Goal: Task Accomplishment & Management: Use online tool/utility

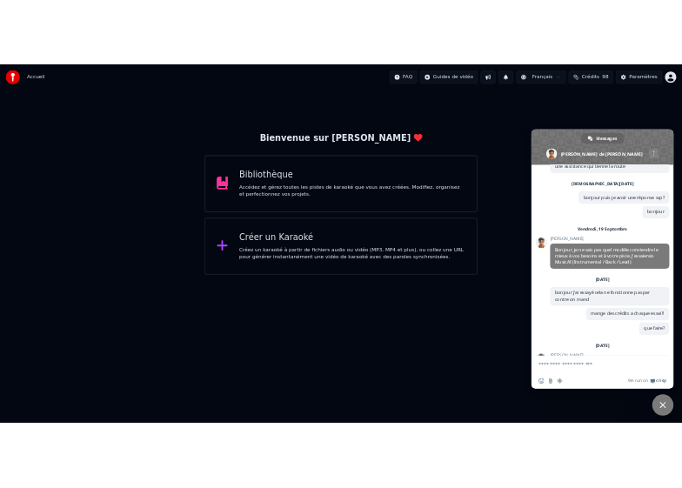
scroll to position [1076, 0]
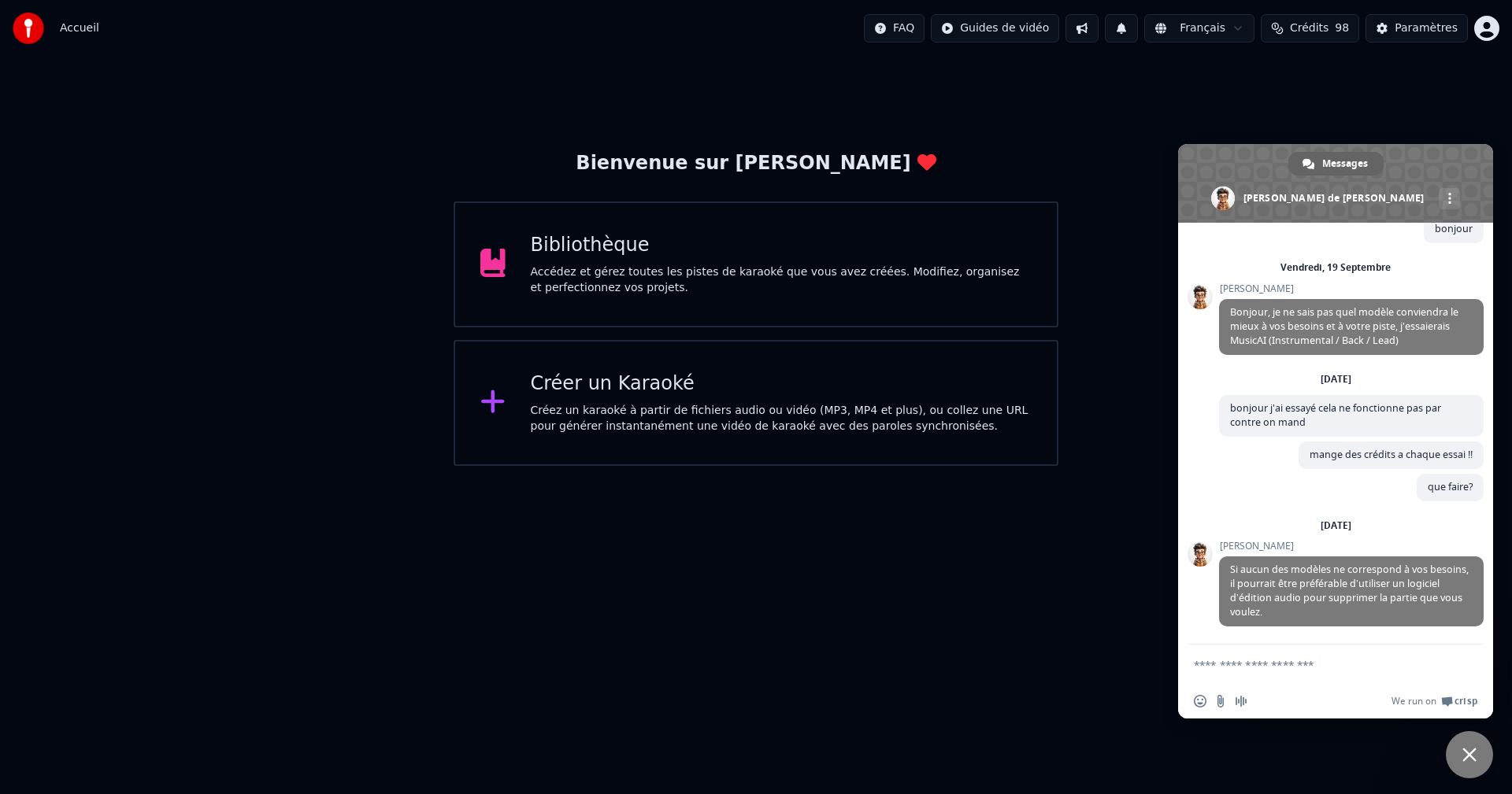
click at [1467, 754] on span "Fermer le chat" at bounding box center [1469, 755] width 14 height 14
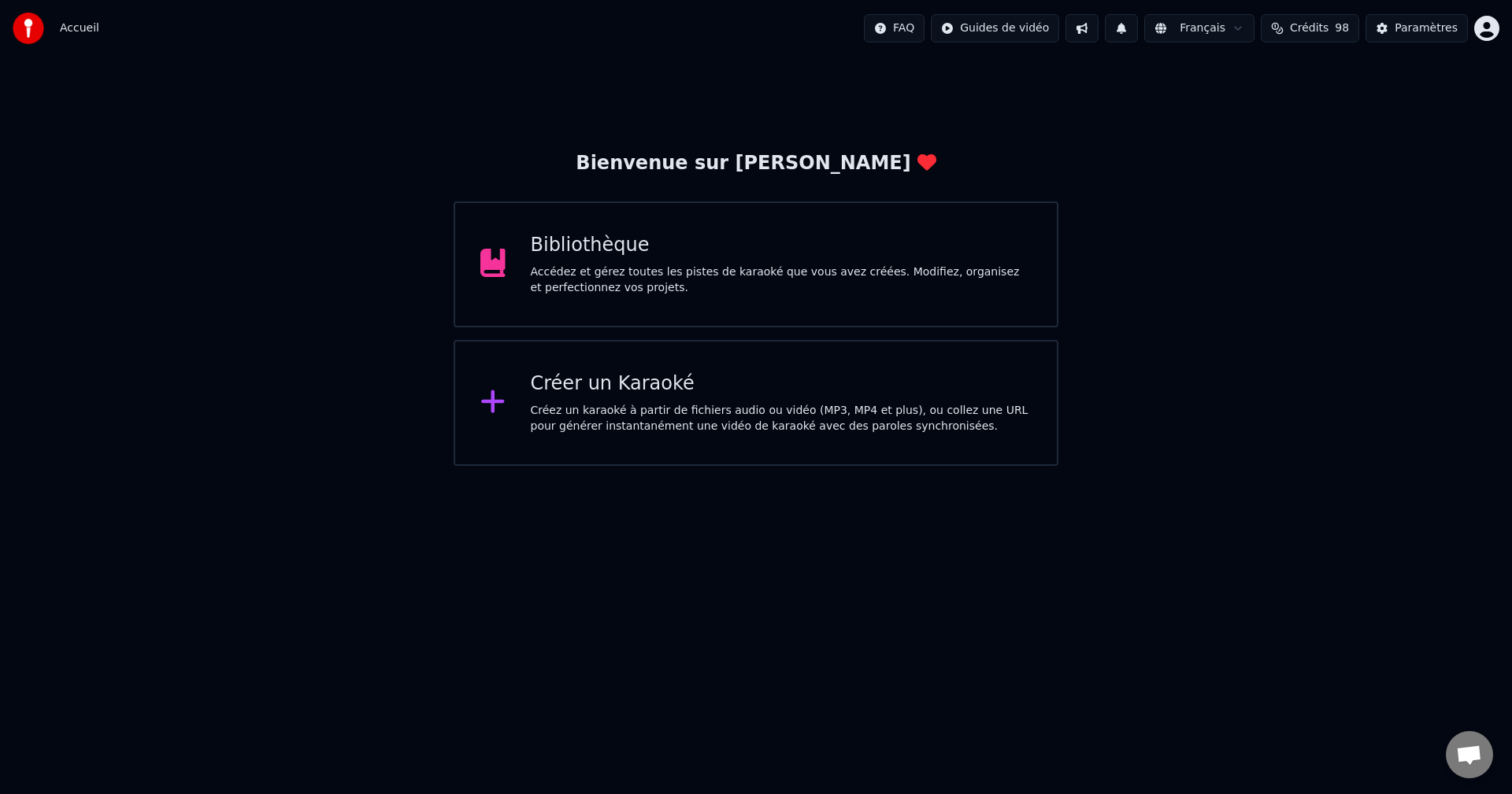
click at [598, 392] on div "Créer un Karaoké" at bounding box center [782, 384] width 501 height 25
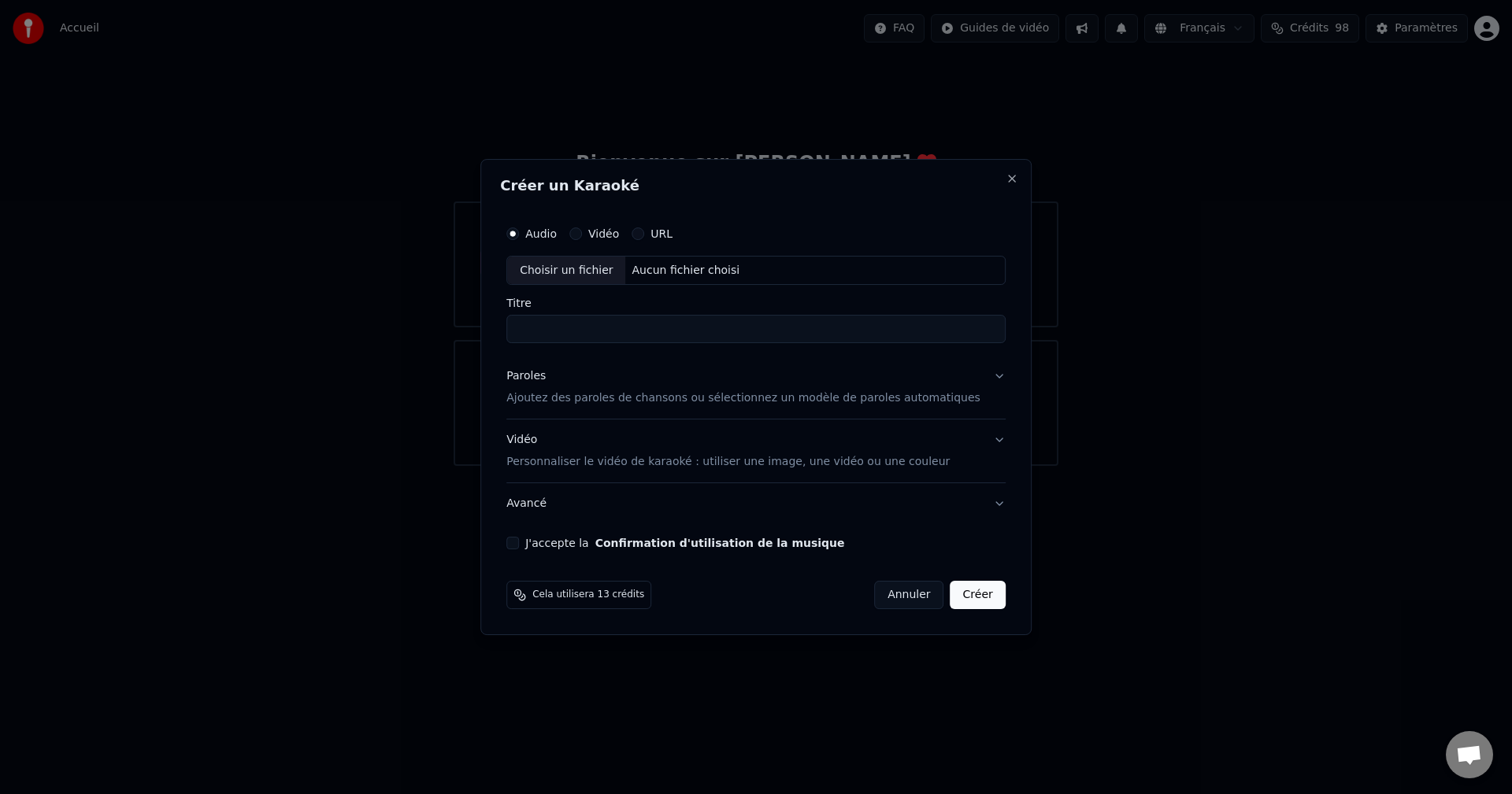
click at [684, 270] on div "Aucun fichier choisi" at bounding box center [686, 270] width 120 height 15
type input "**********"
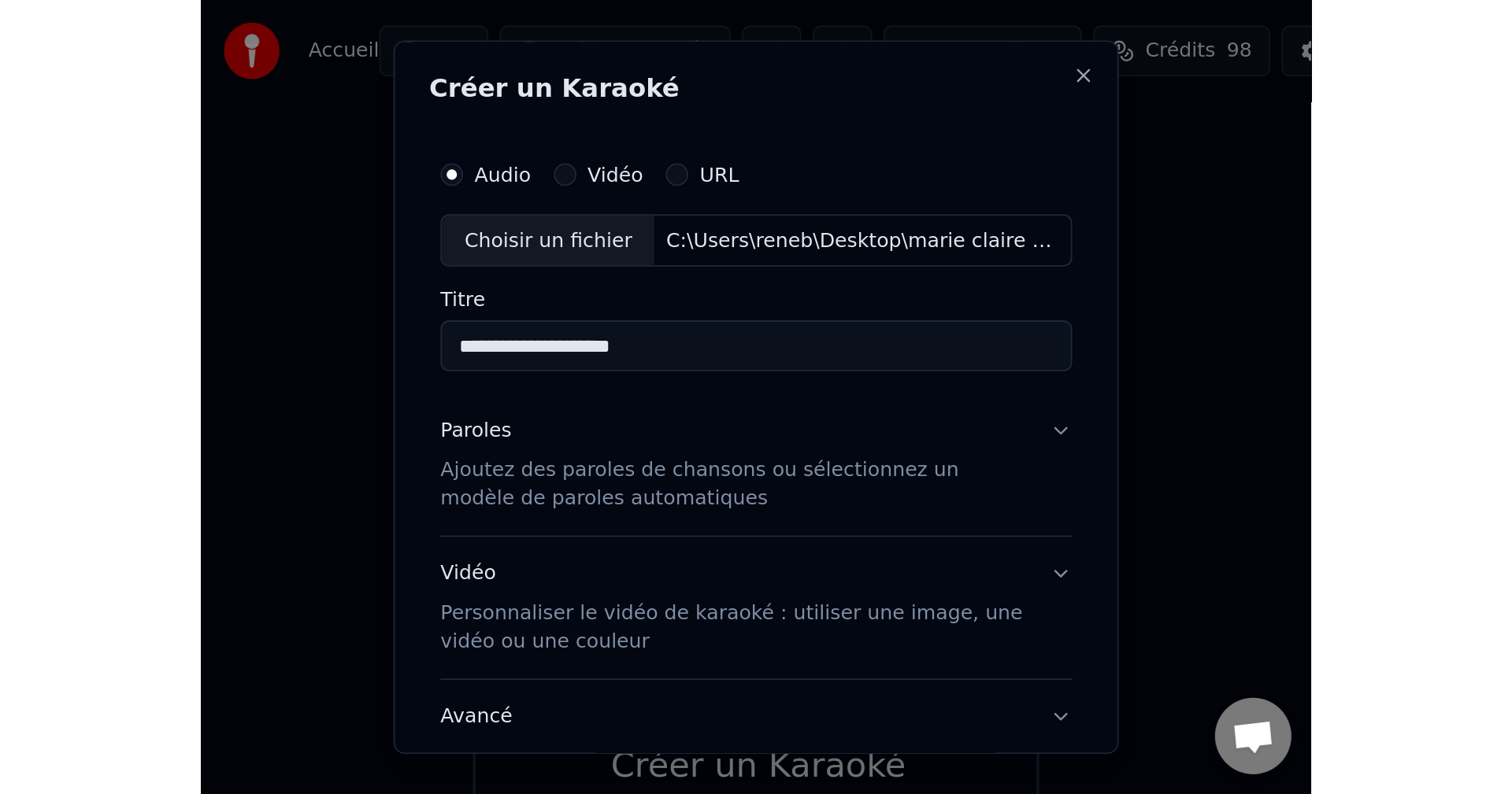
scroll to position [936, 0]
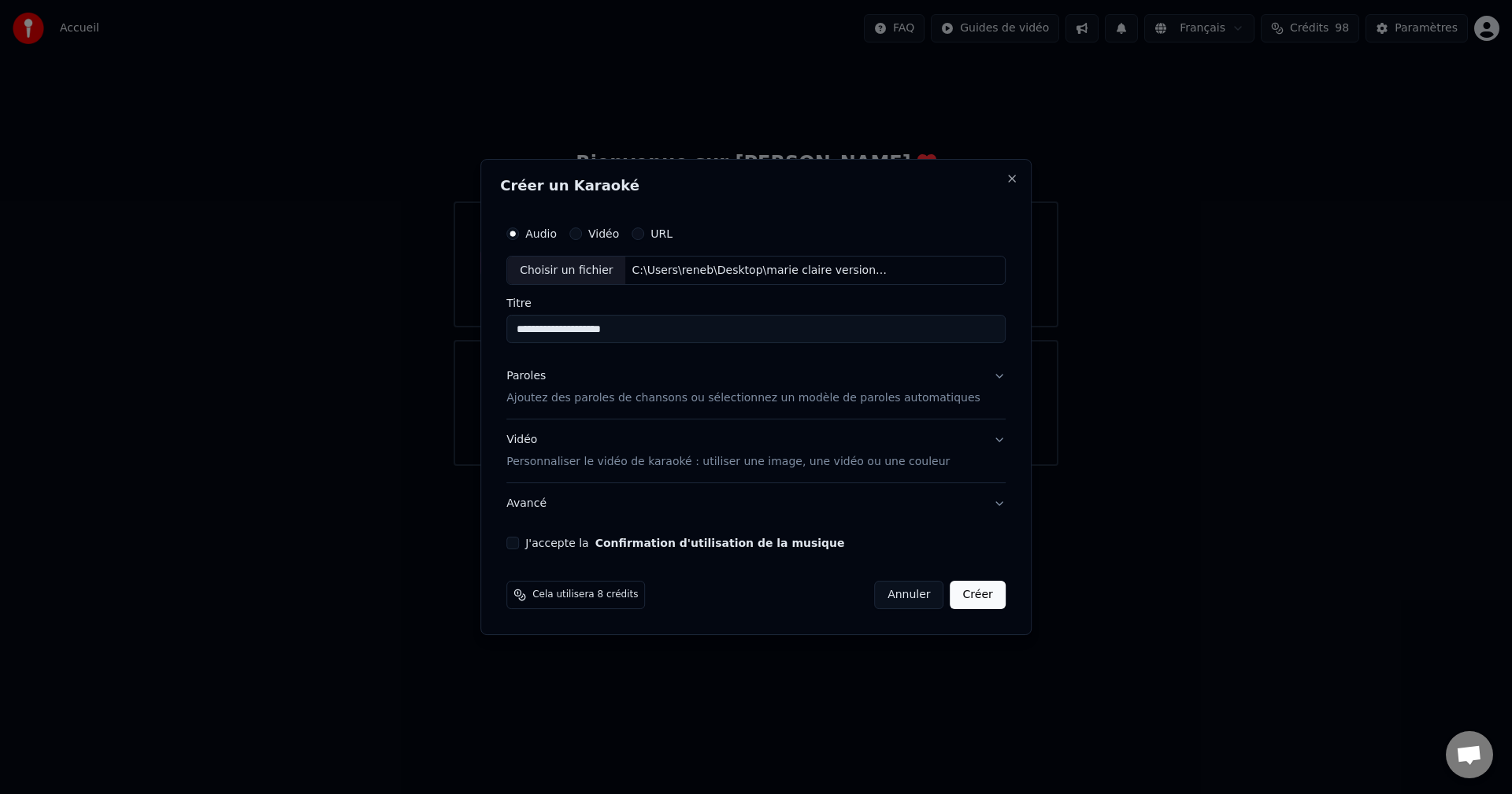
click at [586, 394] on p "Ajoutez des paroles de chansons ou sélectionnez un modèle de paroles automatiqu…" at bounding box center [744, 399] width 474 height 15
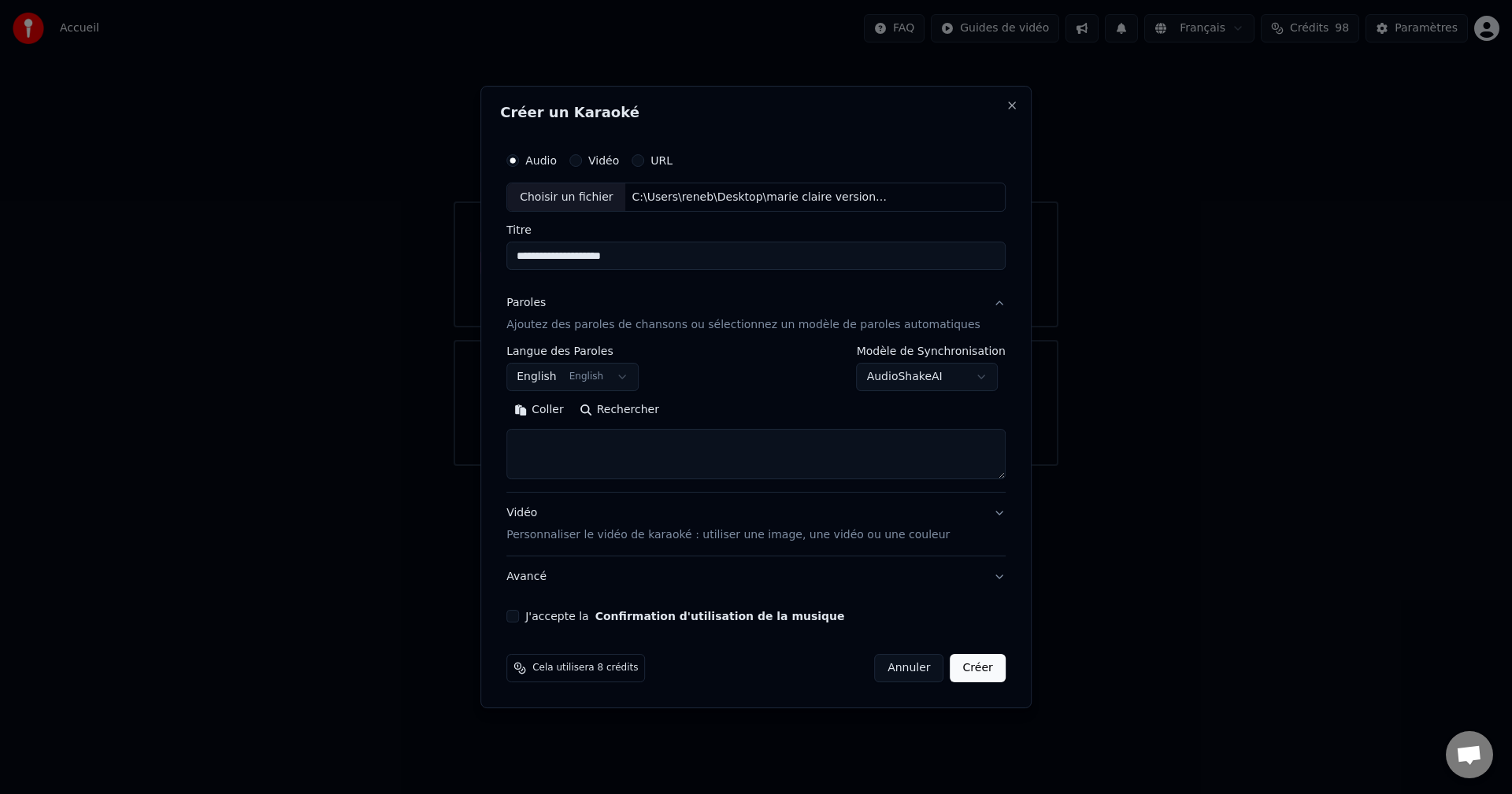
click at [565, 436] on textarea at bounding box center [756, 455] width 499 height 51
paste textarea "**********"
click at [738, 410] on button "Développer" at bounding box center [722, 411] width 97 height 25
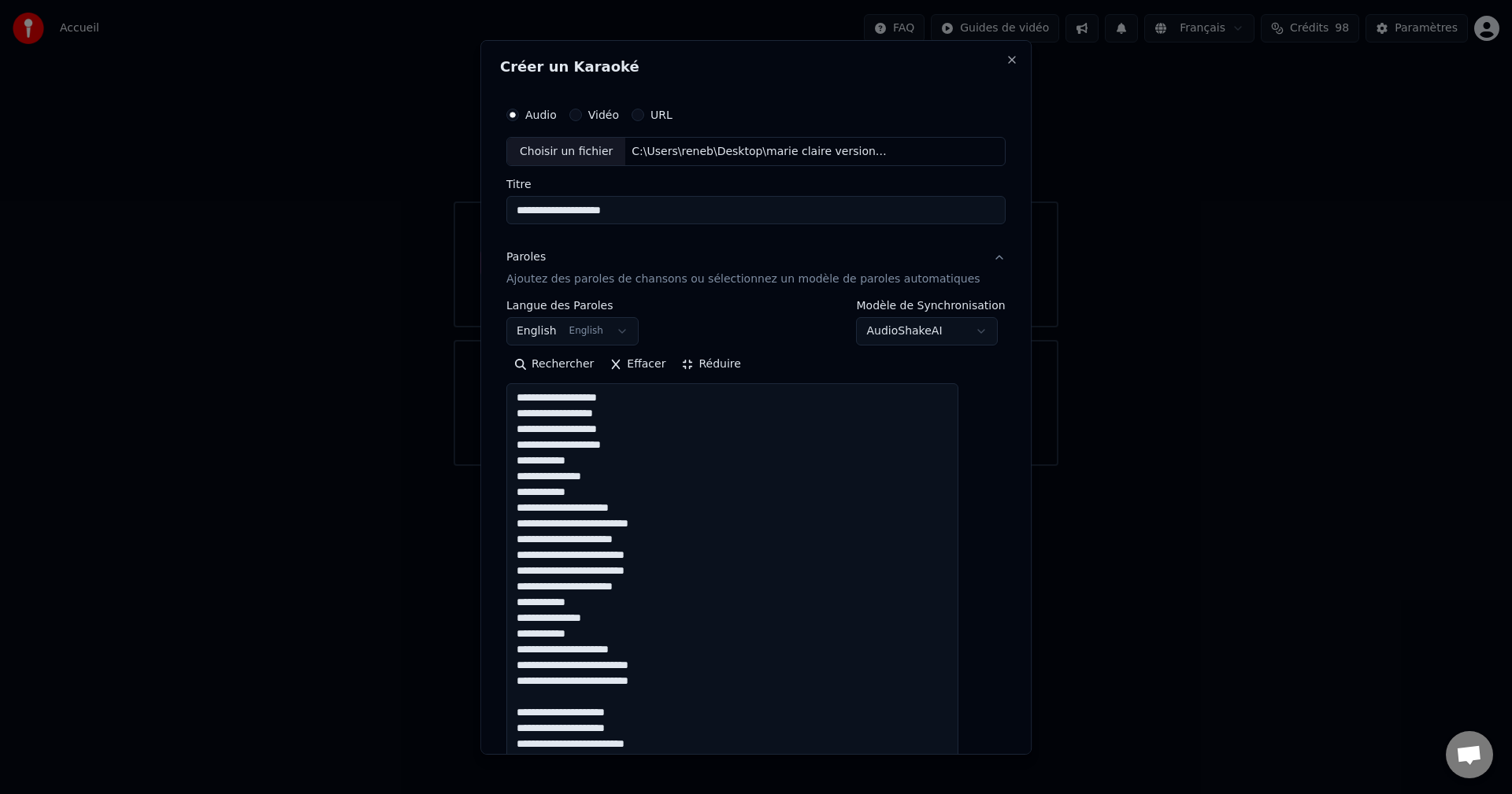
scroll to position [0, 0]
click at [713, 489] on textarea "**********" at bounding box center [733, 712] width 452 height 657
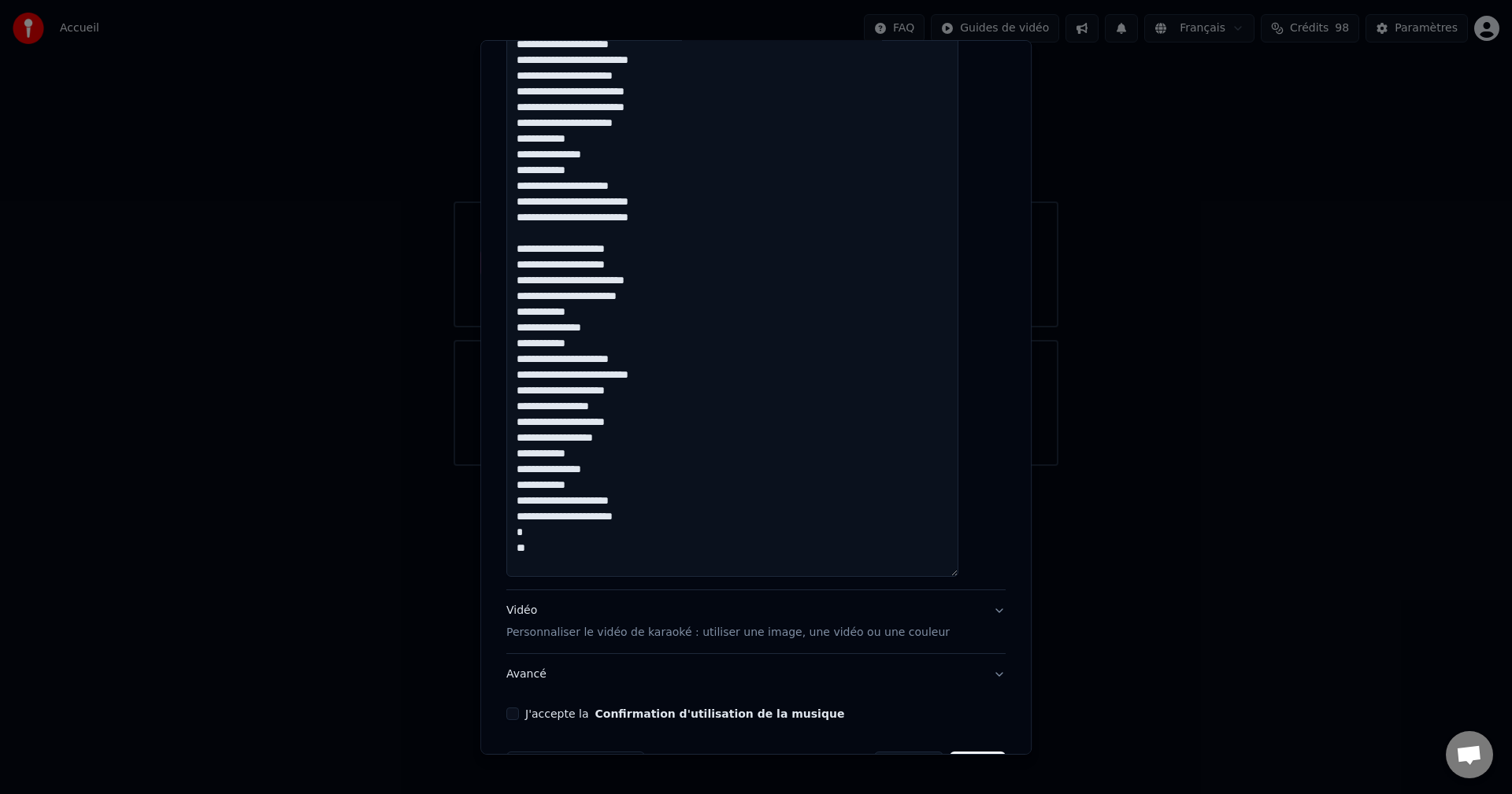
scroll to position [436, 0]
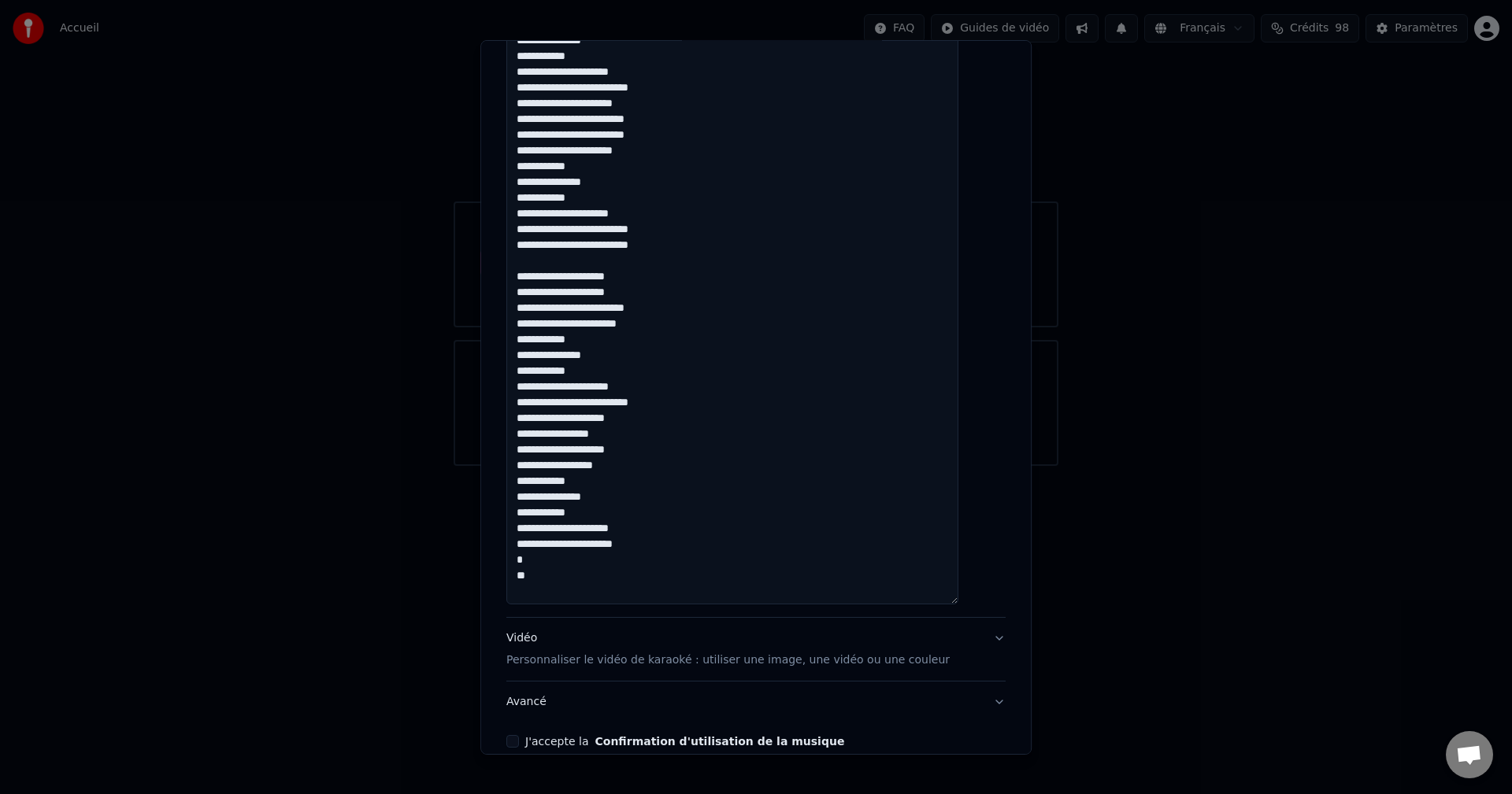
drag, startPoint x: 547, startPoint y: 581, endPoint x: 532, endPoint y: 572, distance: 17.5
click at [532, 572] on textarea "**********" at bounding box center [733, 276] width 452 height 657
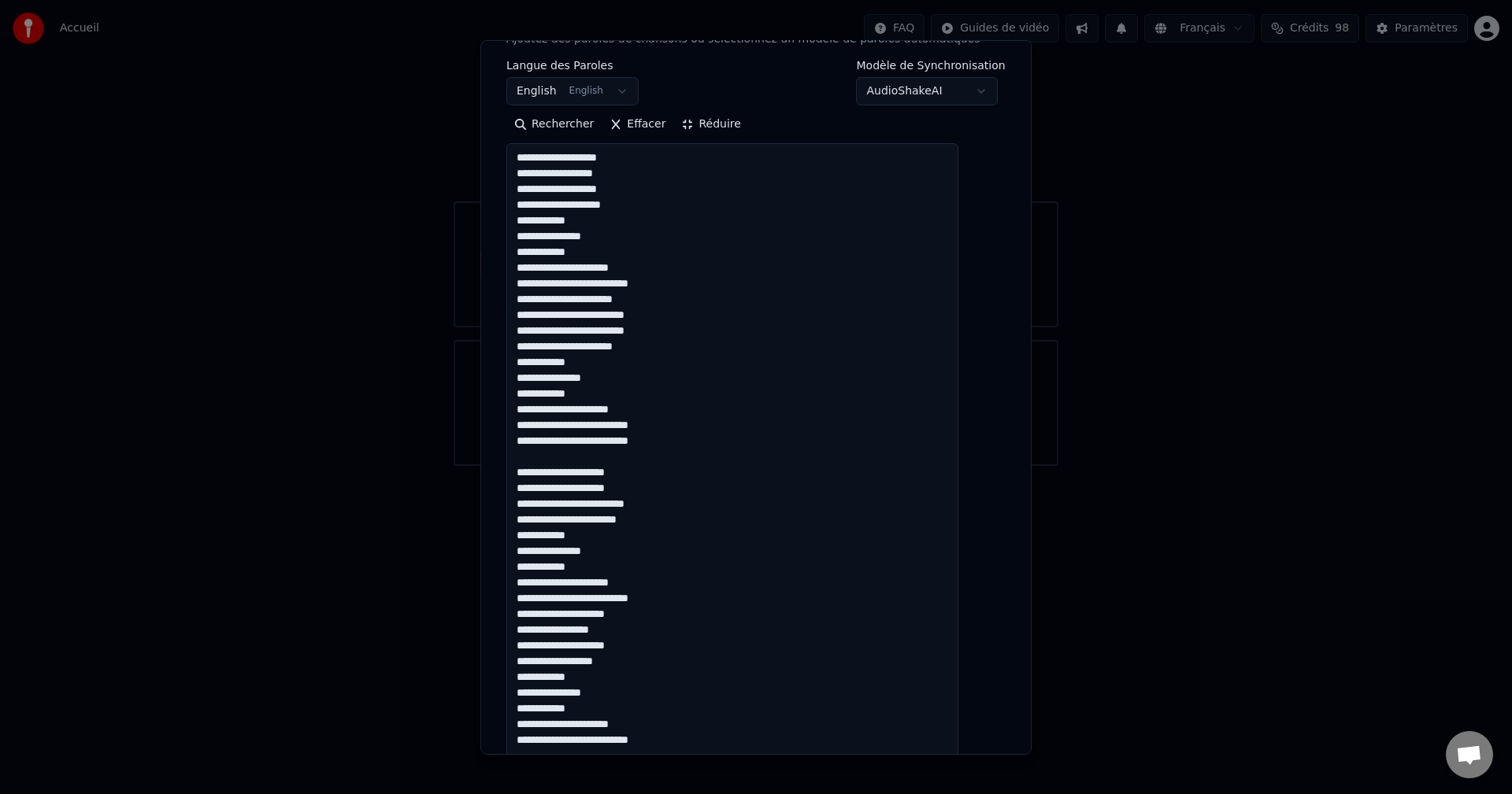
scroll to position [0, 0]
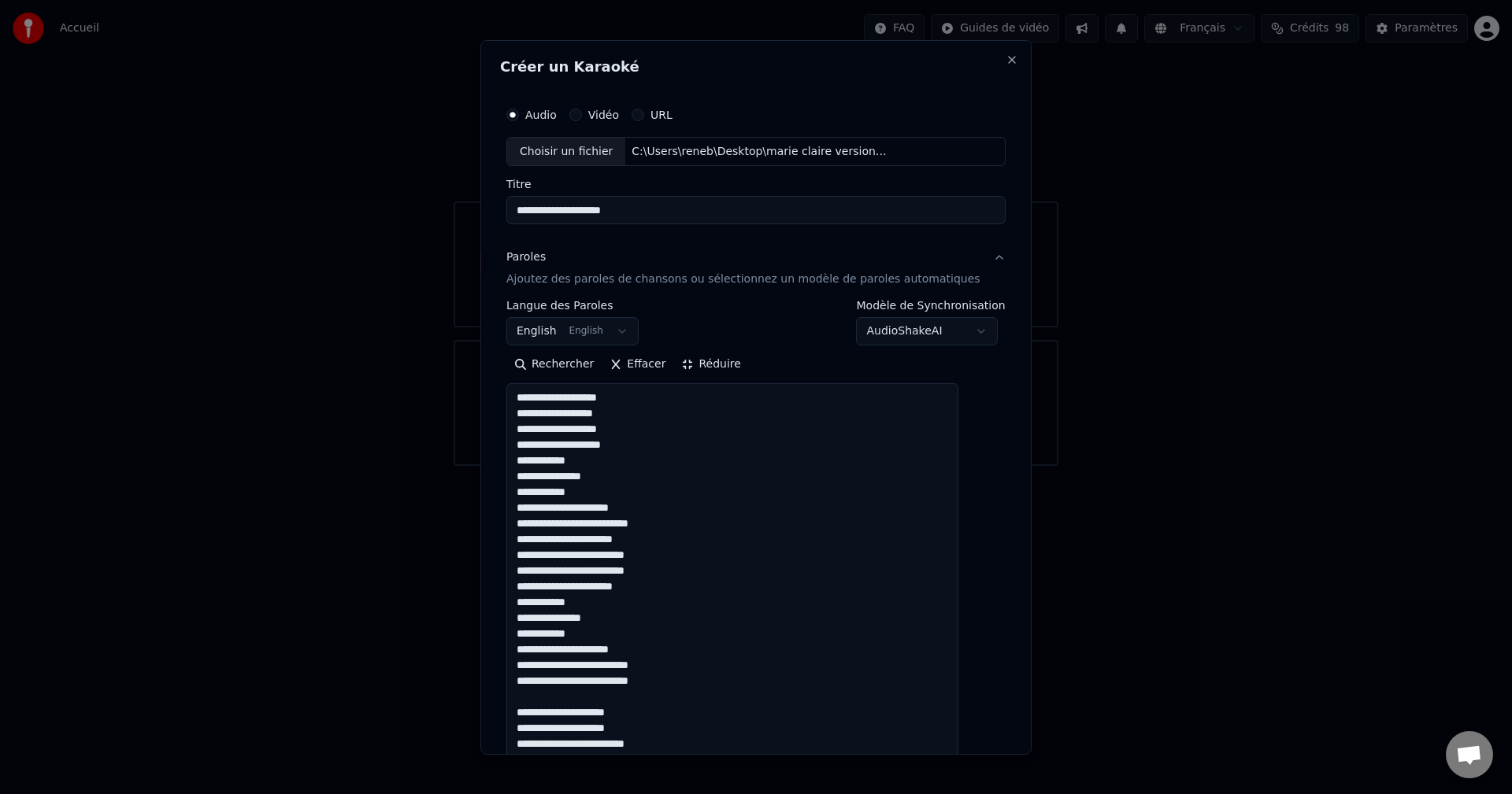
type textarea "**********"
click at [716, 365] on button "Réduire" at bounding box center [711, 364] width 75 height 25
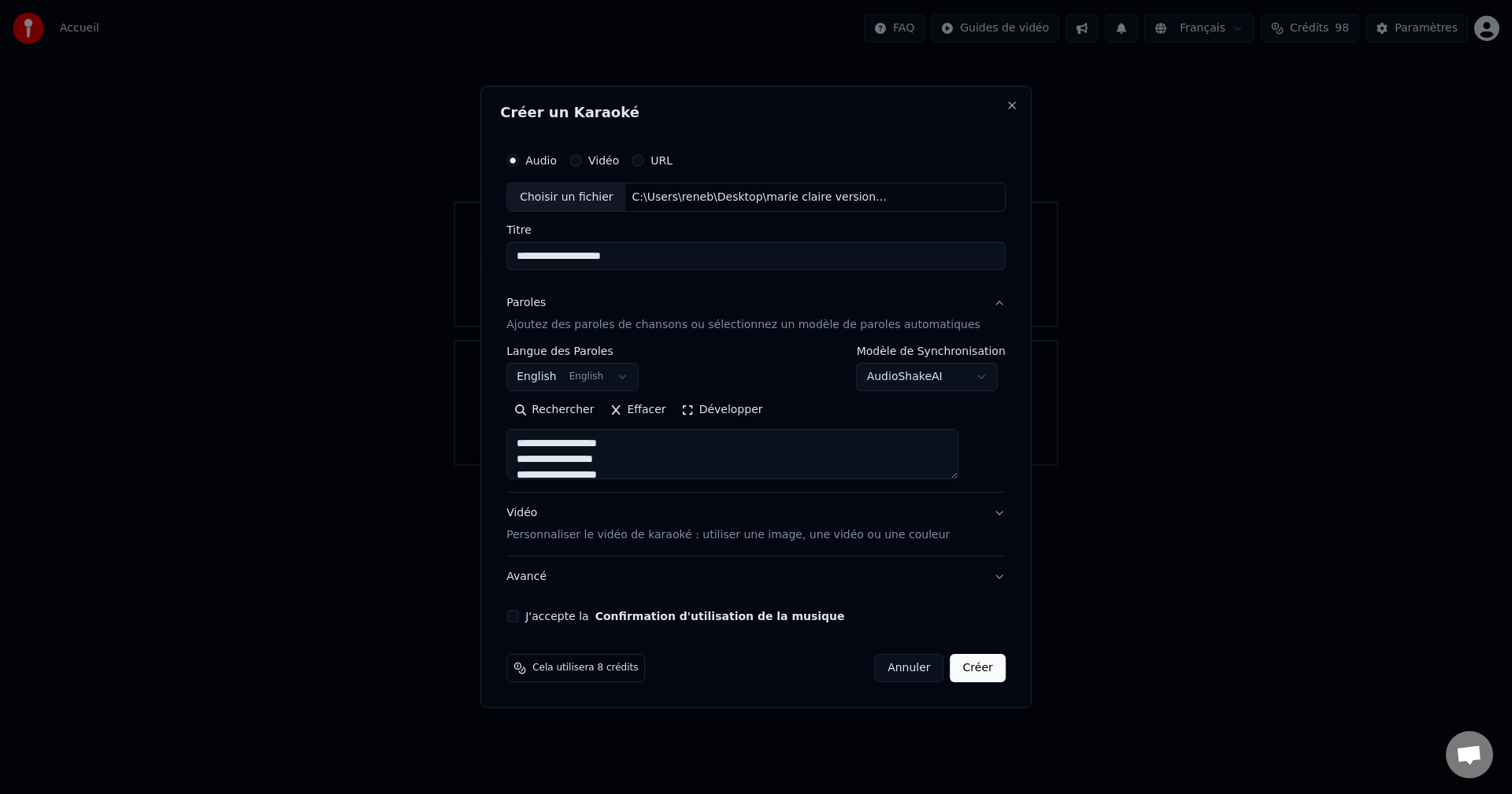
drag, startPoint x: 536, startPoint y: 617, endPoint x: 622, endPoint y: 638, distance: 88.5
click at [518, 617] on button "J'accepte la Confirmation d'utilisation de la musique" at bounding box center [513, 616] width 13 height 13
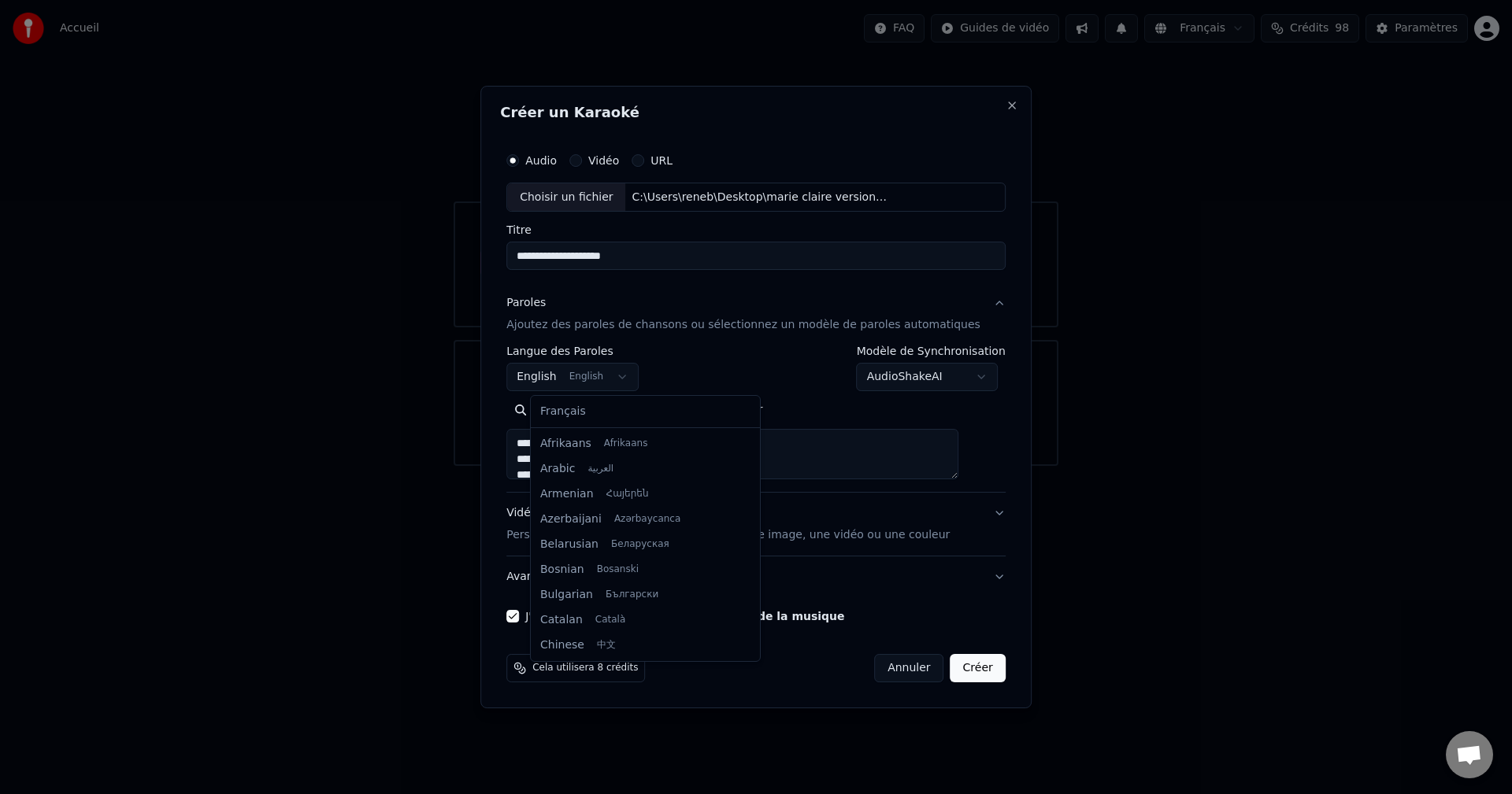
click at [632, 374] on body "Accueil FAQ Guides de vidéo Français Crédits 98 Paramètres Bienvenue sur Youka …" at bounding box center [756, 232] width 1512 height 466
select select "**"
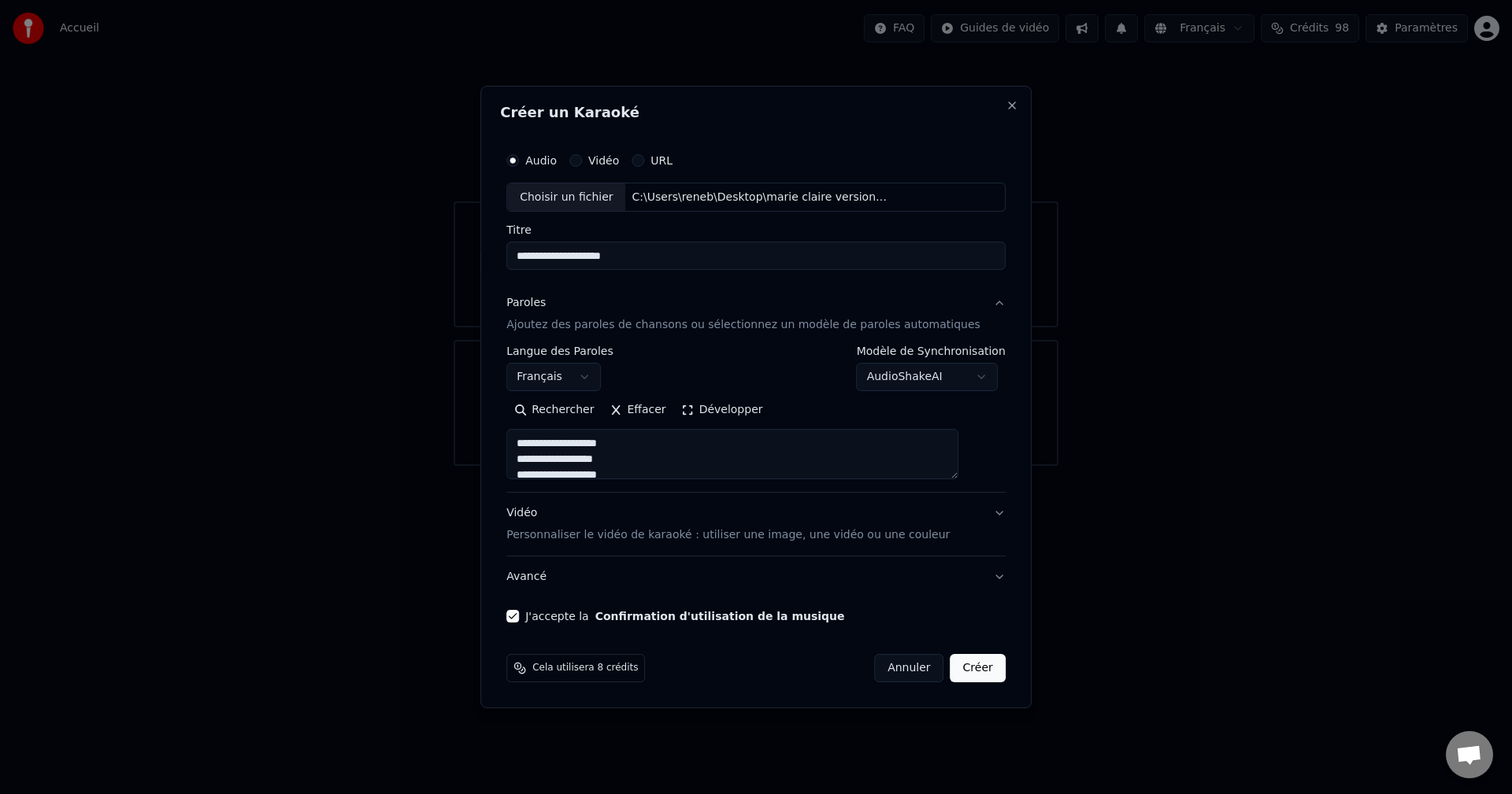
click at [962, 670] on button "Créer" at bounding box center [977, 667] width 55 height 28
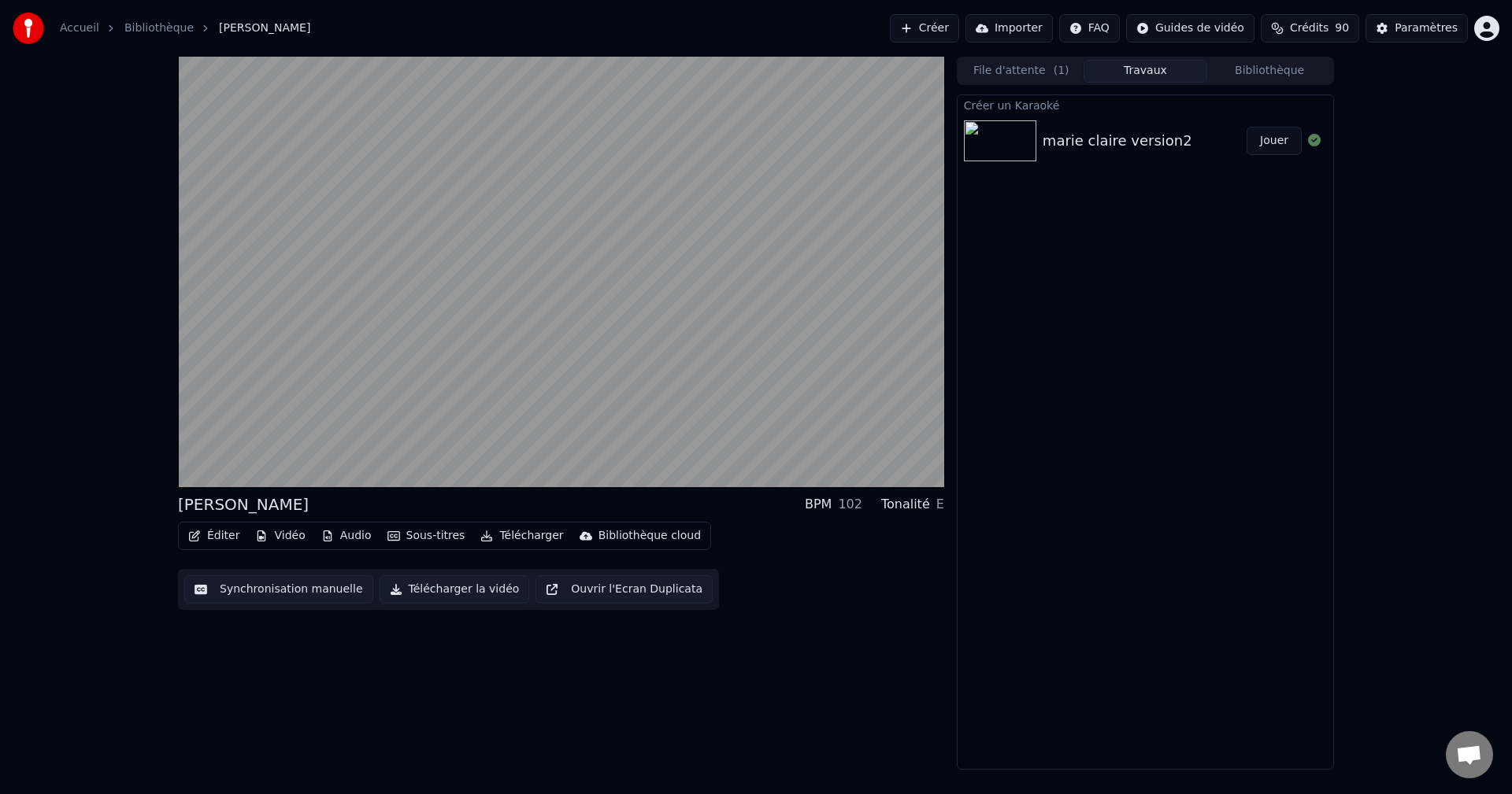
click at [1274, 138] on button "Jouer" at bounding box center [1274, 140] width 55 height 28
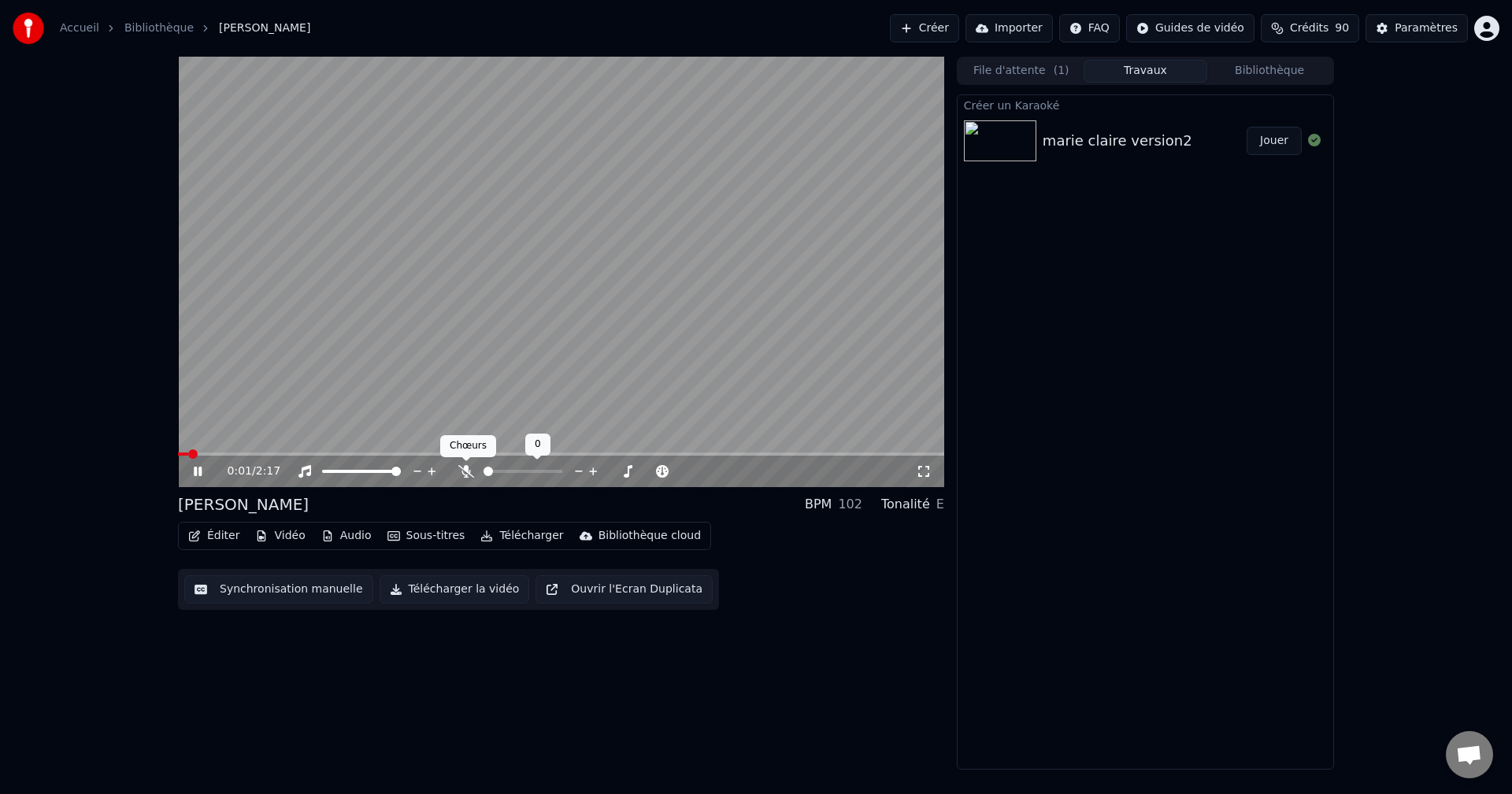
click at [464, 466] on icon at bounding box center [465, 471] width 15 height 13
click at [464, 471] on icon at bounding box center [466, 471] width 9 height 13
click at [460, 468] on icon at bounding box center [465, 471] width 15 height 13
click at [461, 468] on icon at bounding box center [465, 471] width 15 height 13
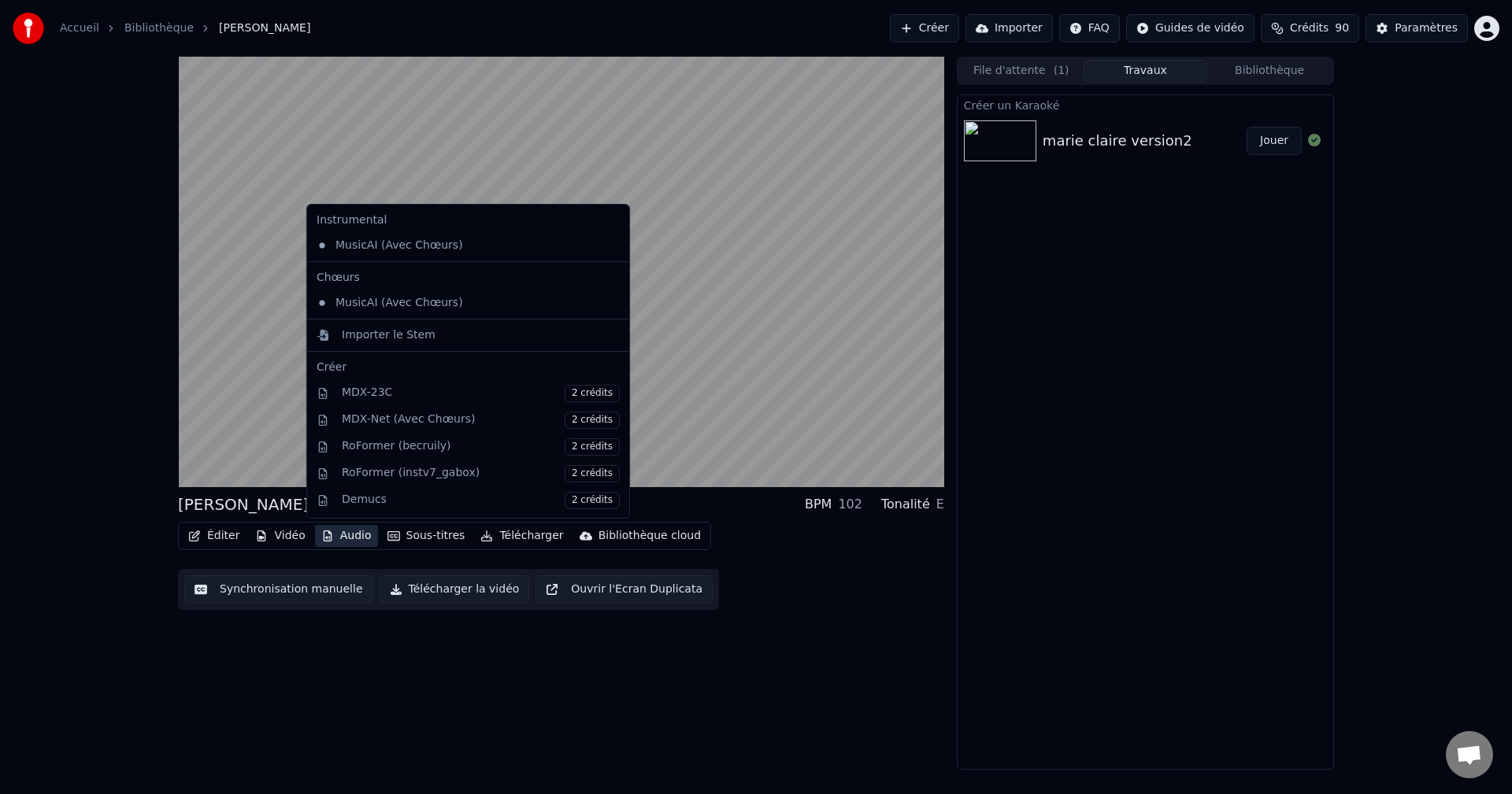
click at [339, 531] on button "Audio" at bounding box center [347, 535] width 63 height 22
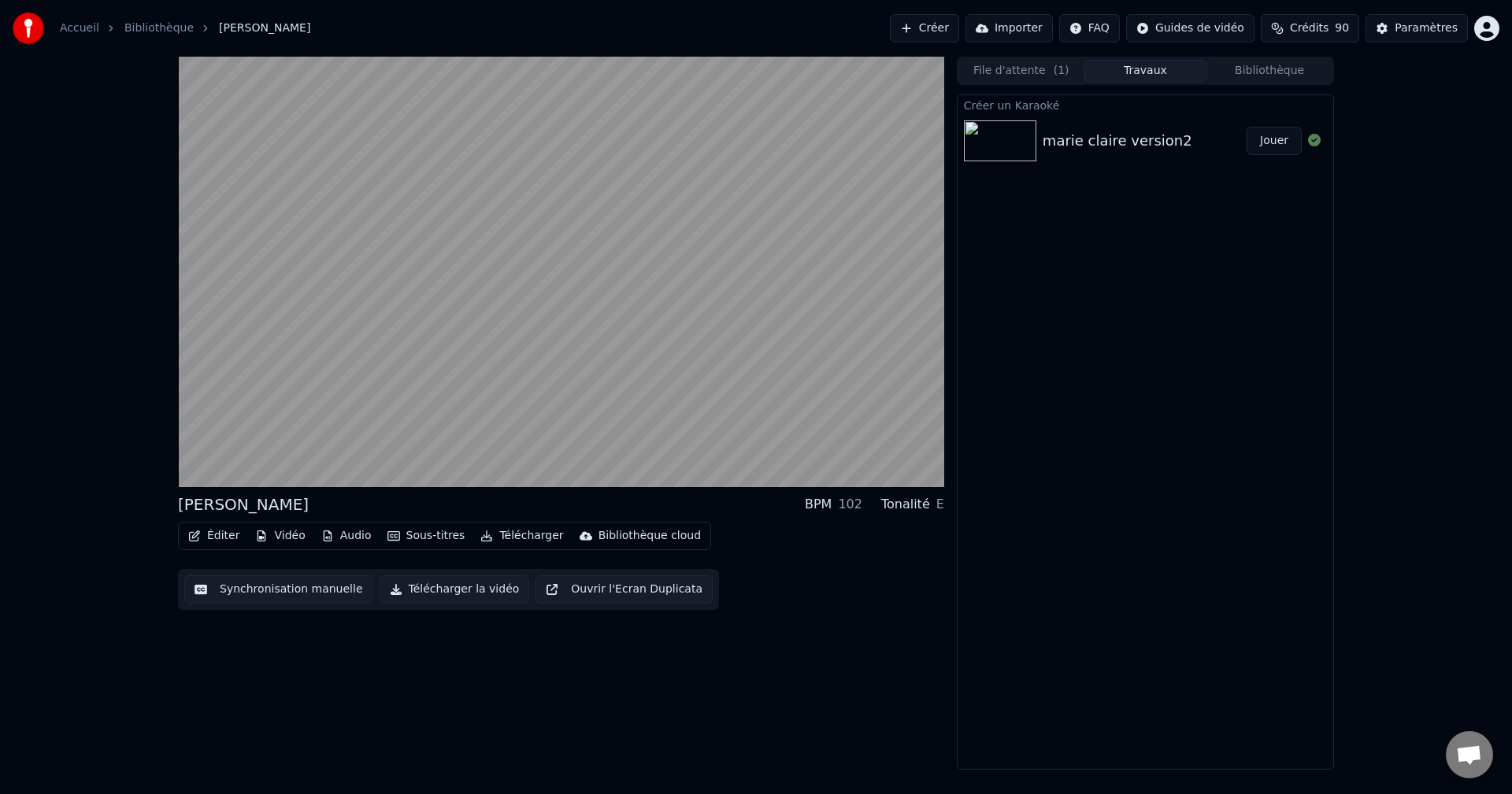
click at [769, 635] on div "marie claire BPM 102 Tonalité E Éditer Vidéo Audio Sous-titres Télécharger Bibl…" at bounding box center [561, 413] width 766 height 713
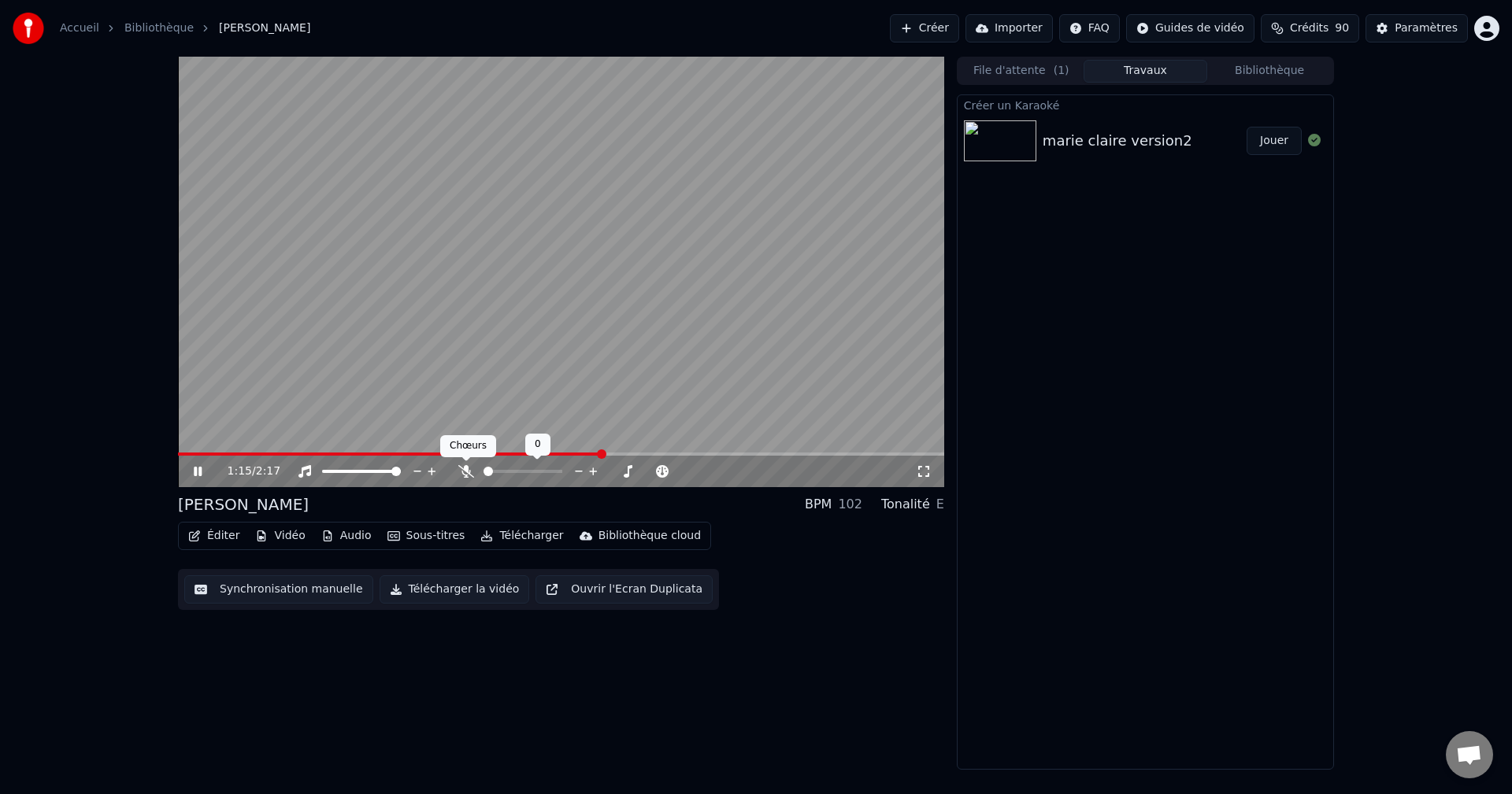
click at [462, 468] on icon at bounding box center [465, 471] width 15 height 13
click at [465, 474] on icon at bounding box center [466, 471] width 9 height 13
click at [507, 535] on button "Télécharger" at bounding box center [521, 535] width 95 height 22
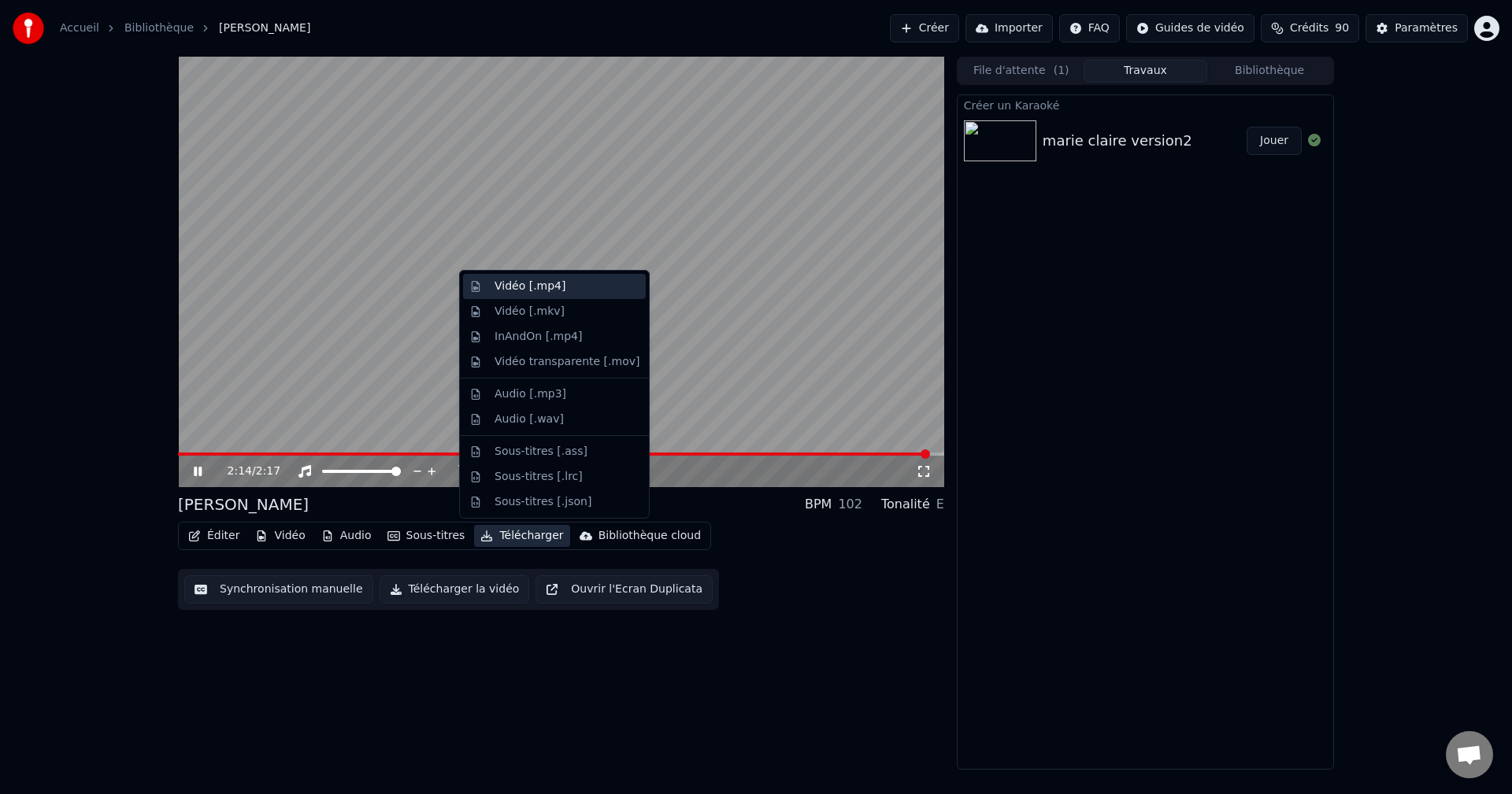
click at [513, 285] on div "Vidéo [.mp4]" at bounding box center [530, 286] width 71 height 15
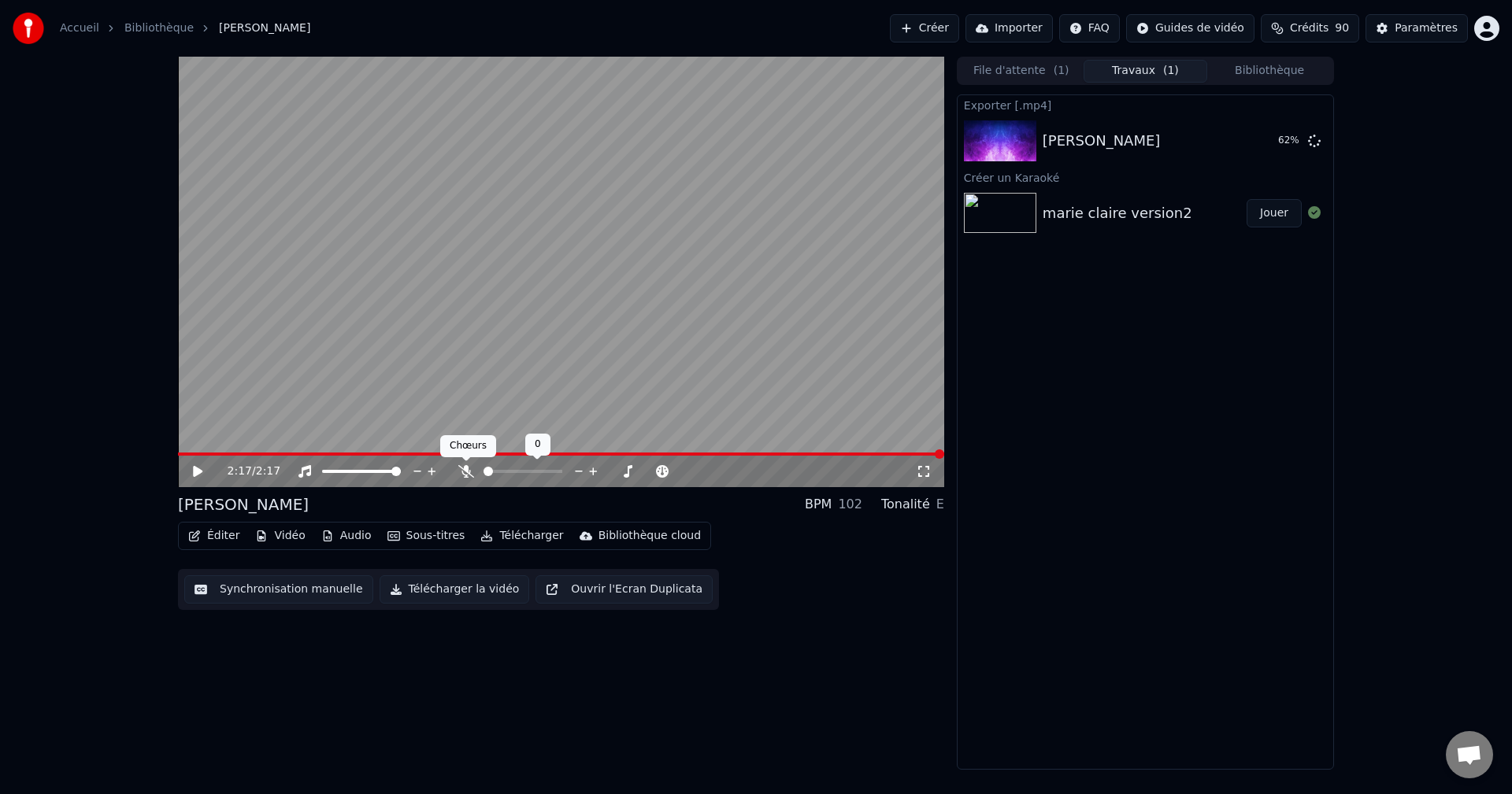
click at [463, 469] on icon at bounding box center [465, 471] width 15 height 13
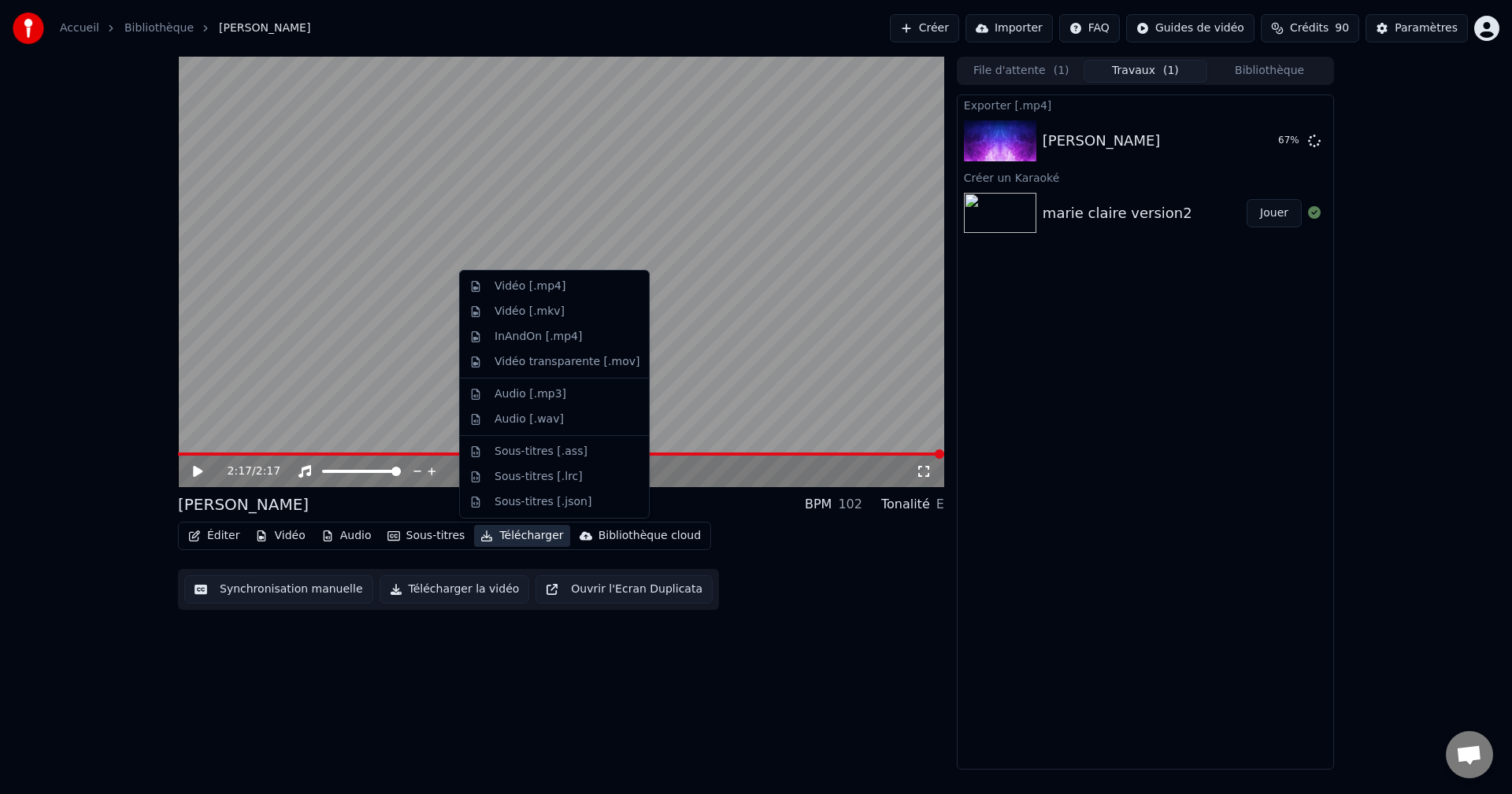
click at [507, 540] on button "Télécharger" at bounding box center [521, 535] width 95 height 22
click at [533, 286] on div "Vidéo [.mp4]" at bounding box center [530, 286] width 71 height 15
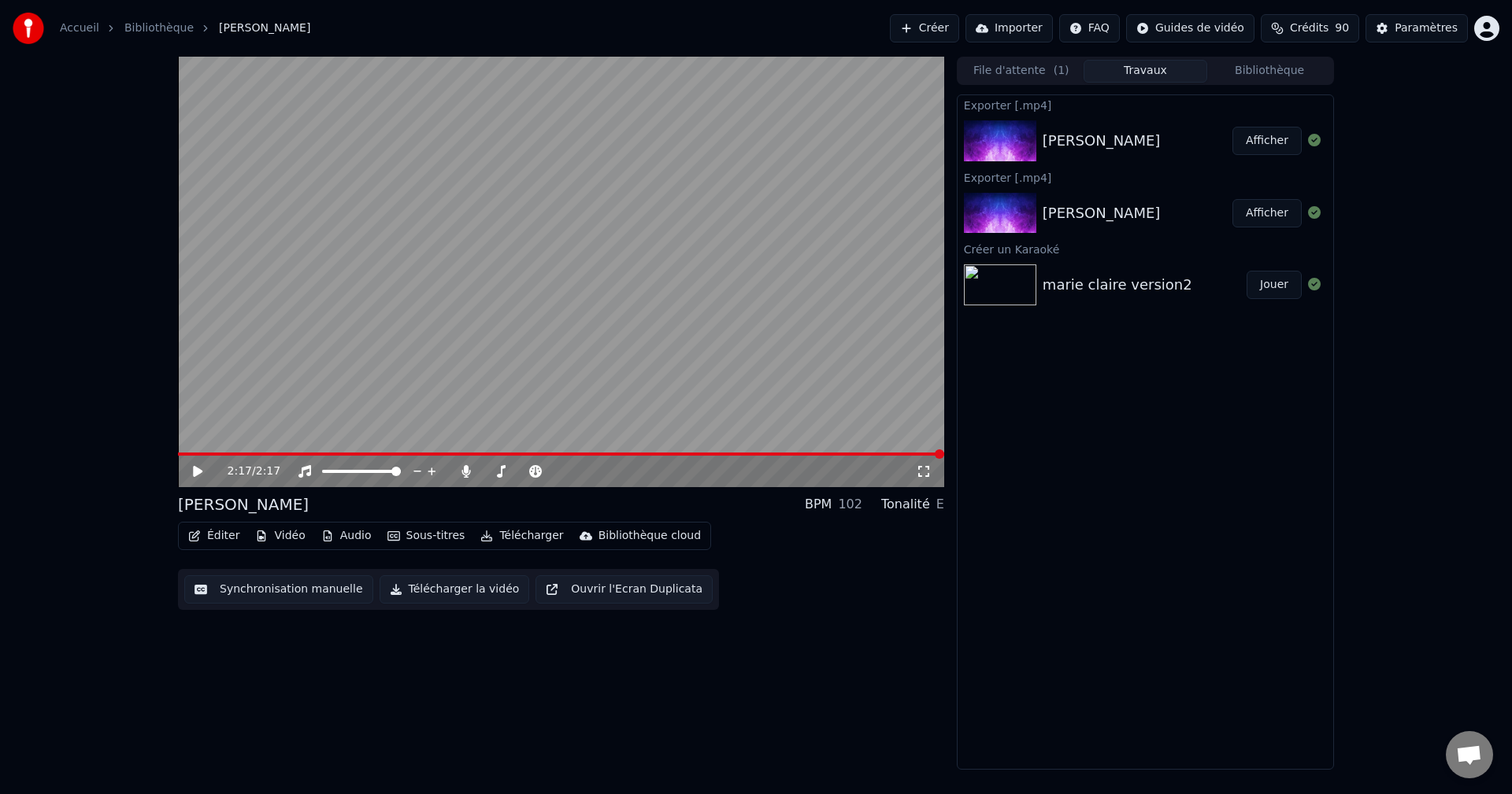
click at [1279, 147] on button "Afficher" at bounding box center [1267, 140] width 70 height 28
click at [1267, 213] on button "Afficher" at bounding box center [1267, 213] width 70 height 28
click at [1262, 132] on button "Afficher" at bounding box center [1267, 140] width 70 height 28
click at [1274, 400] on div "Exporter [.mp4] [PERSON_NAME] Exporter [.mp4] [PERSON_NAME] un Karaoké marie cl…" at bounding box center [1145, 431] width 377 height 676
click at [466, 467] on icon at bounding box center [466, 471] width 9 height 13
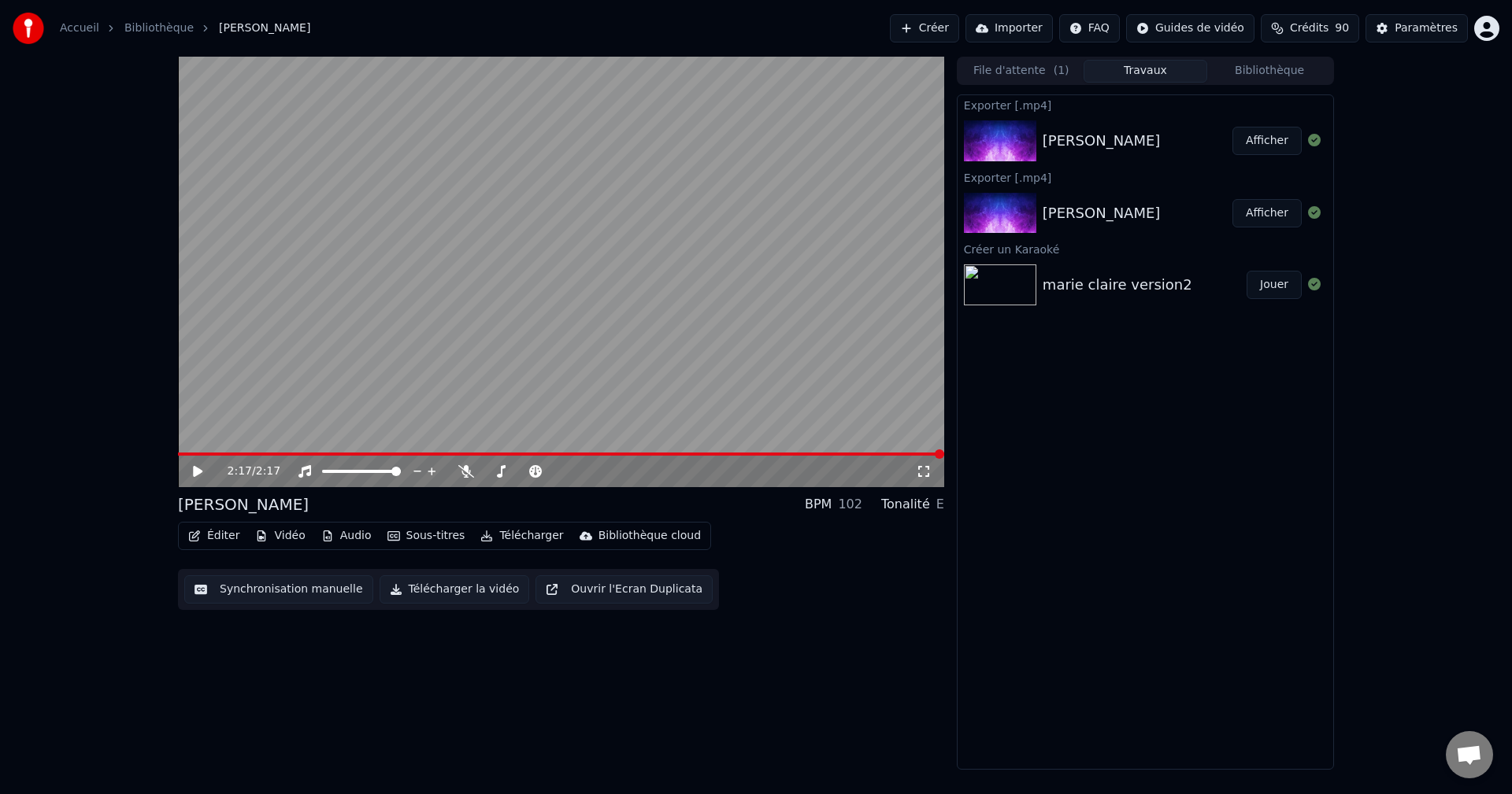
click at [1277, 71] on button "Bibliothèque" at bounding box center [1269, 71] width 124 height 23
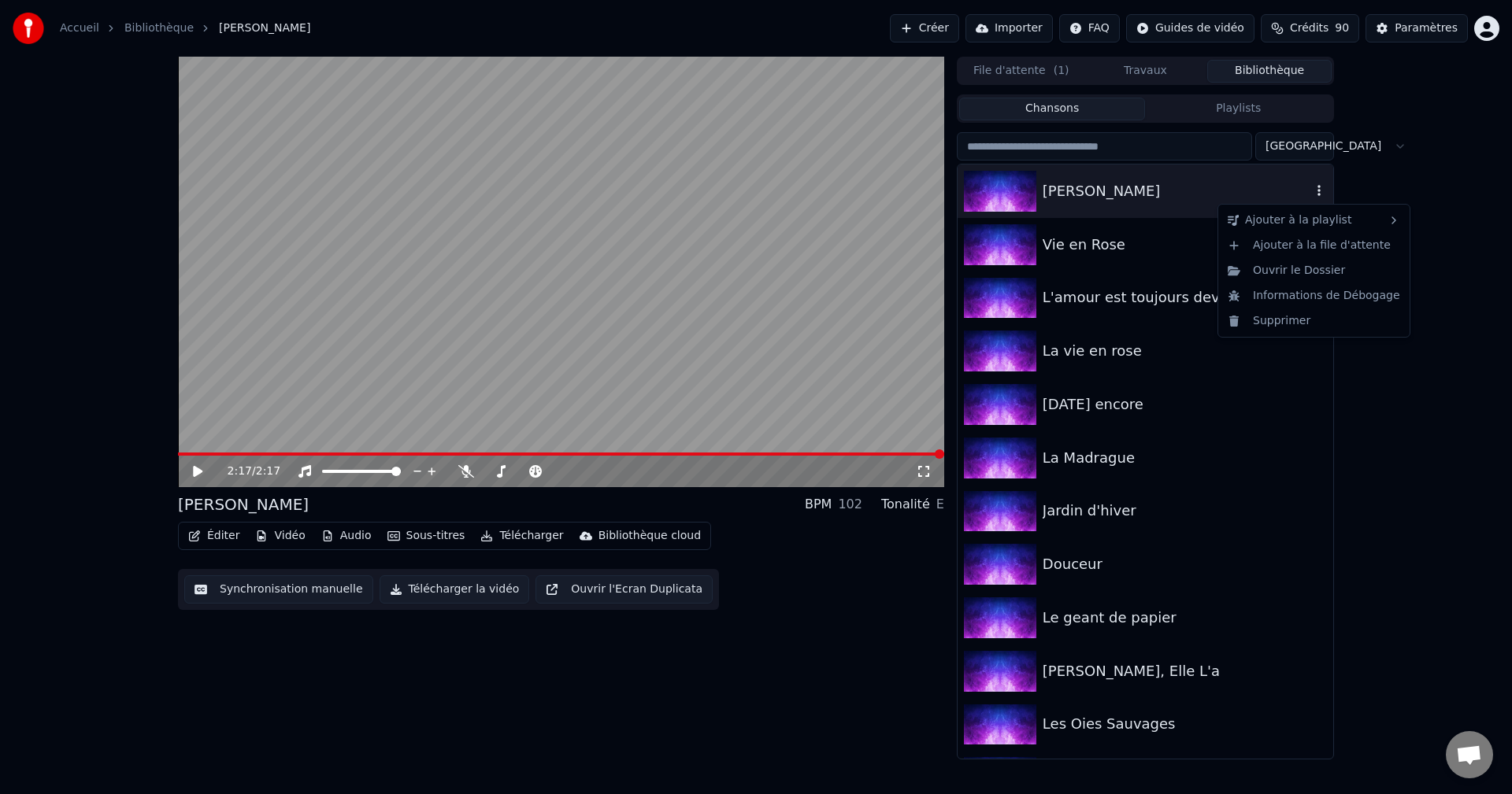
click at [1311, 191] on icon "button" at bounding box center [1318, 191] width 15 height 13
click at [1271, 319] on div "Supprimer" at bounding box center [1314, 321] width 185 height 25
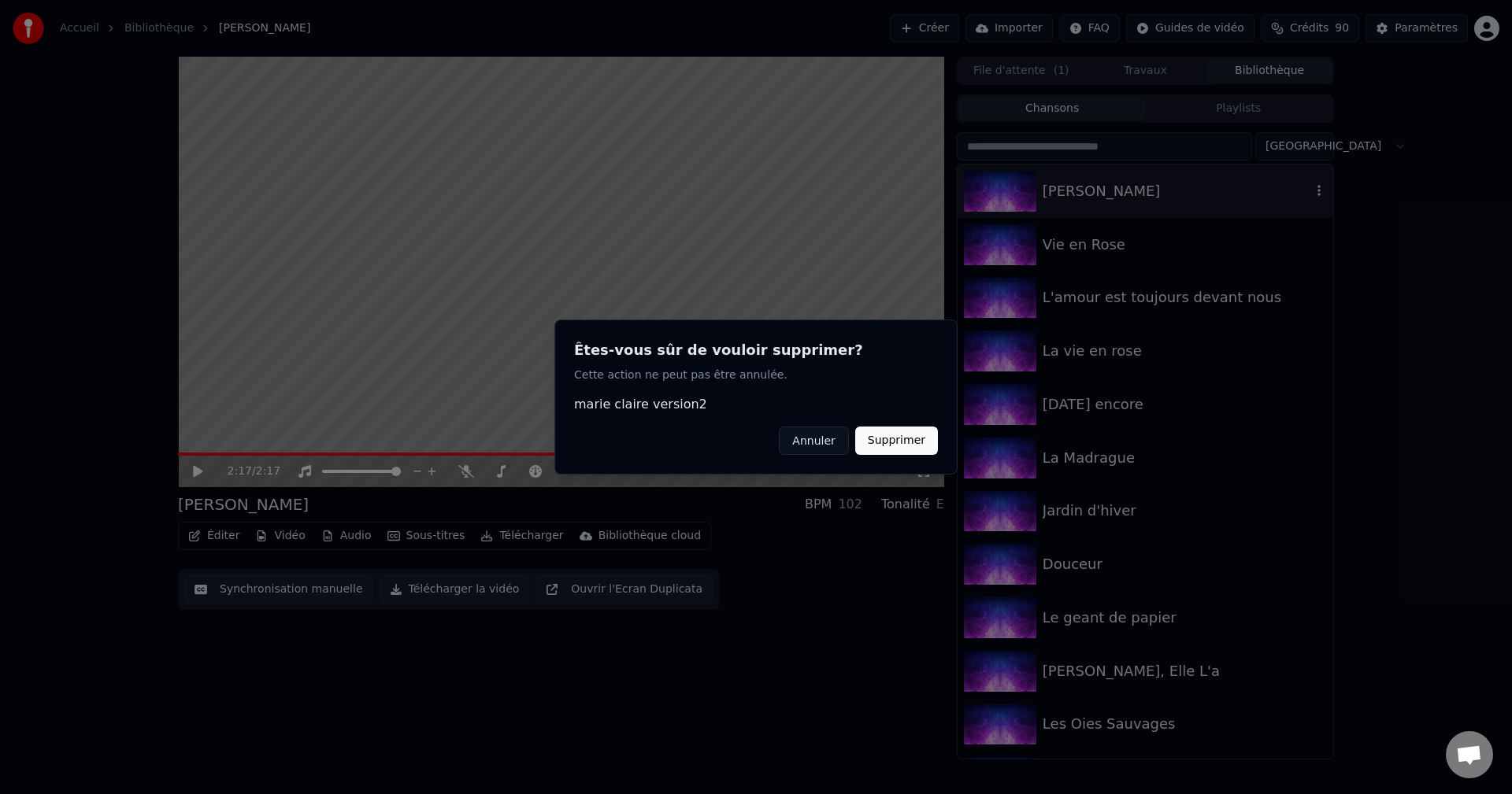
click at [883, 442] on button "Supprimer" at bounding box center [896, 440] width 82 height 28
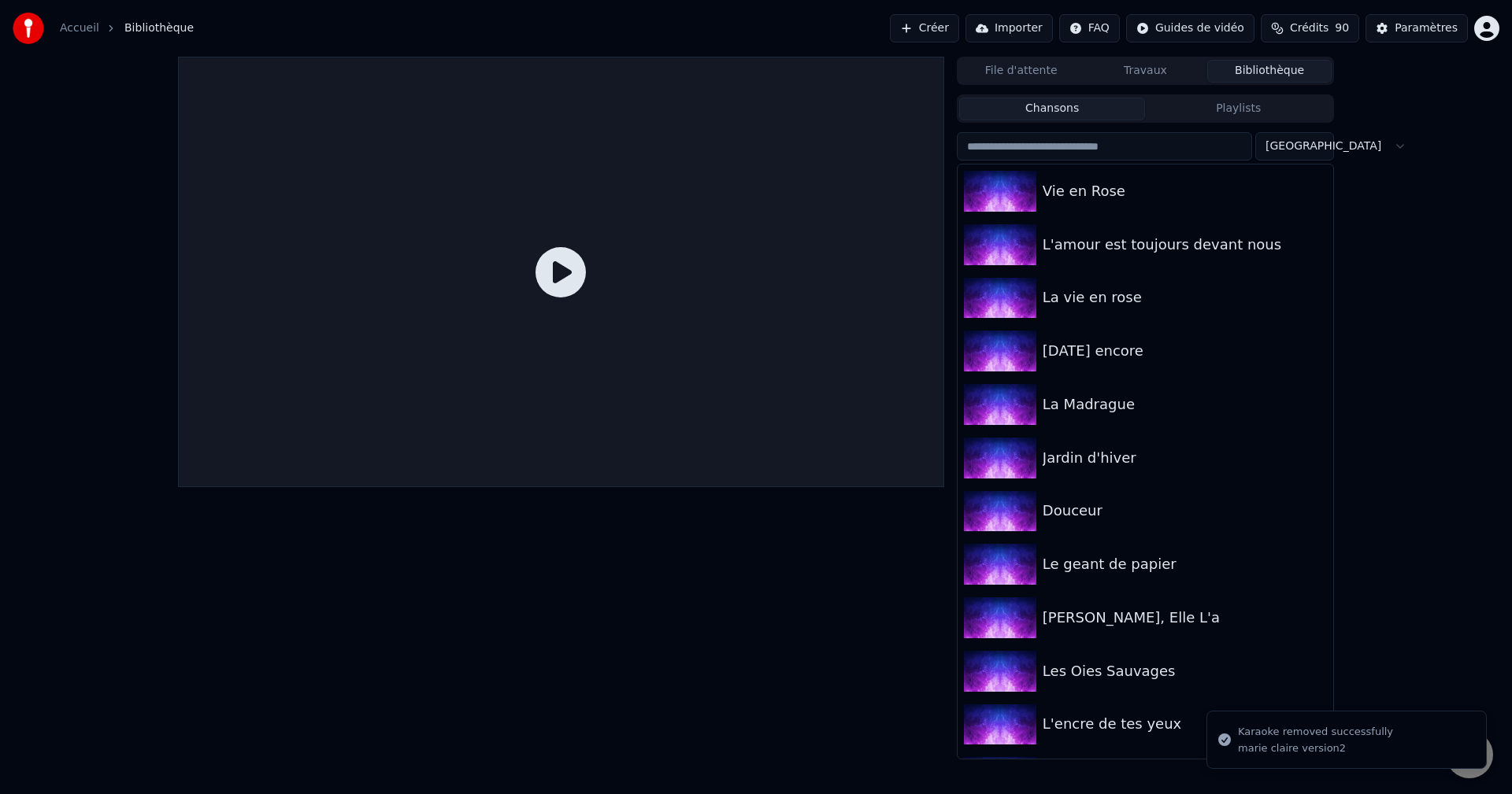
click at [1055, 69] on button "File d'attente" at bounding box center [1021, 71] width 124 height 23
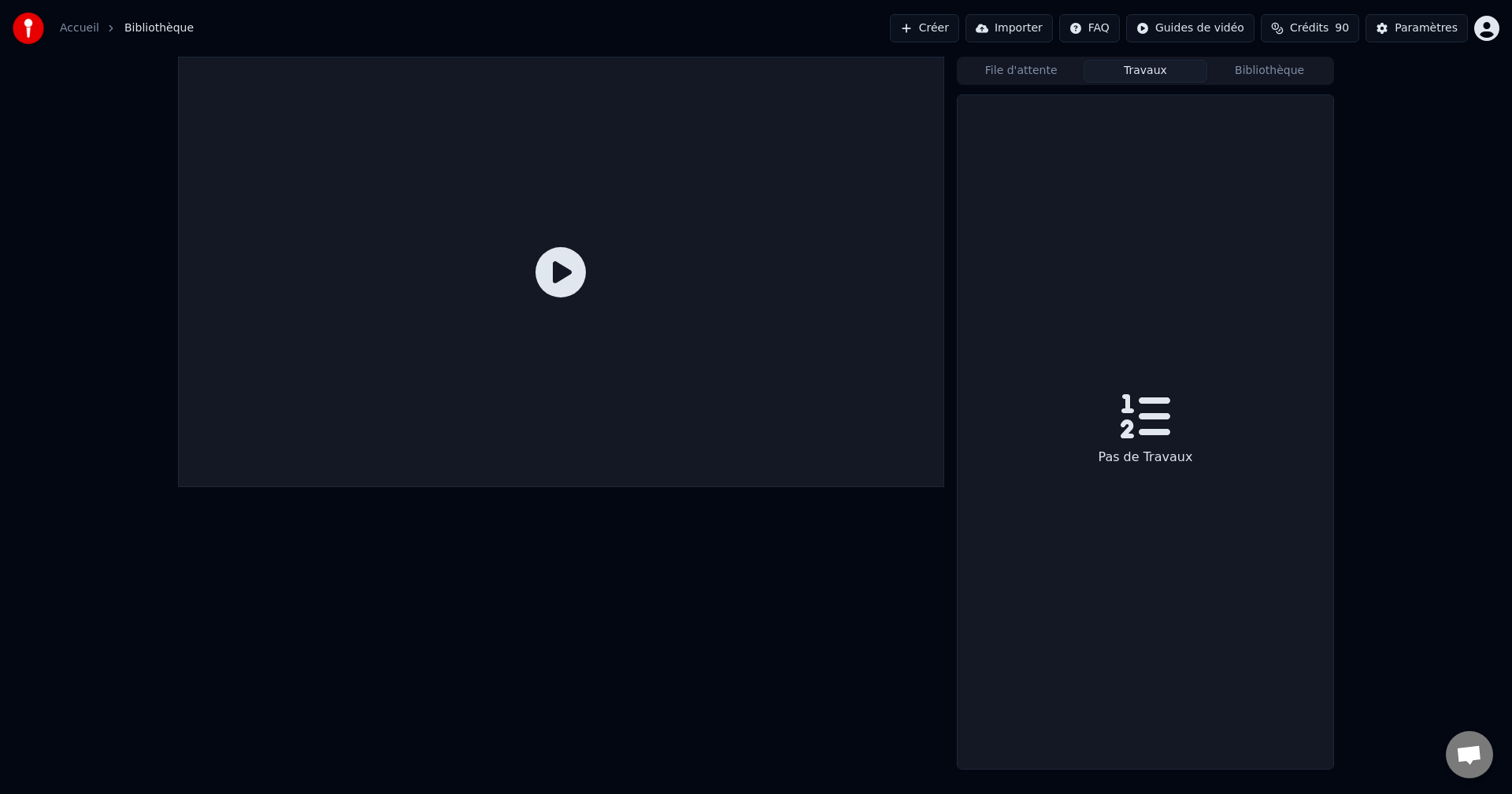
click at [1147, 70] on button "Travaux" at bounding box center [1145, 71] width 124 height 23
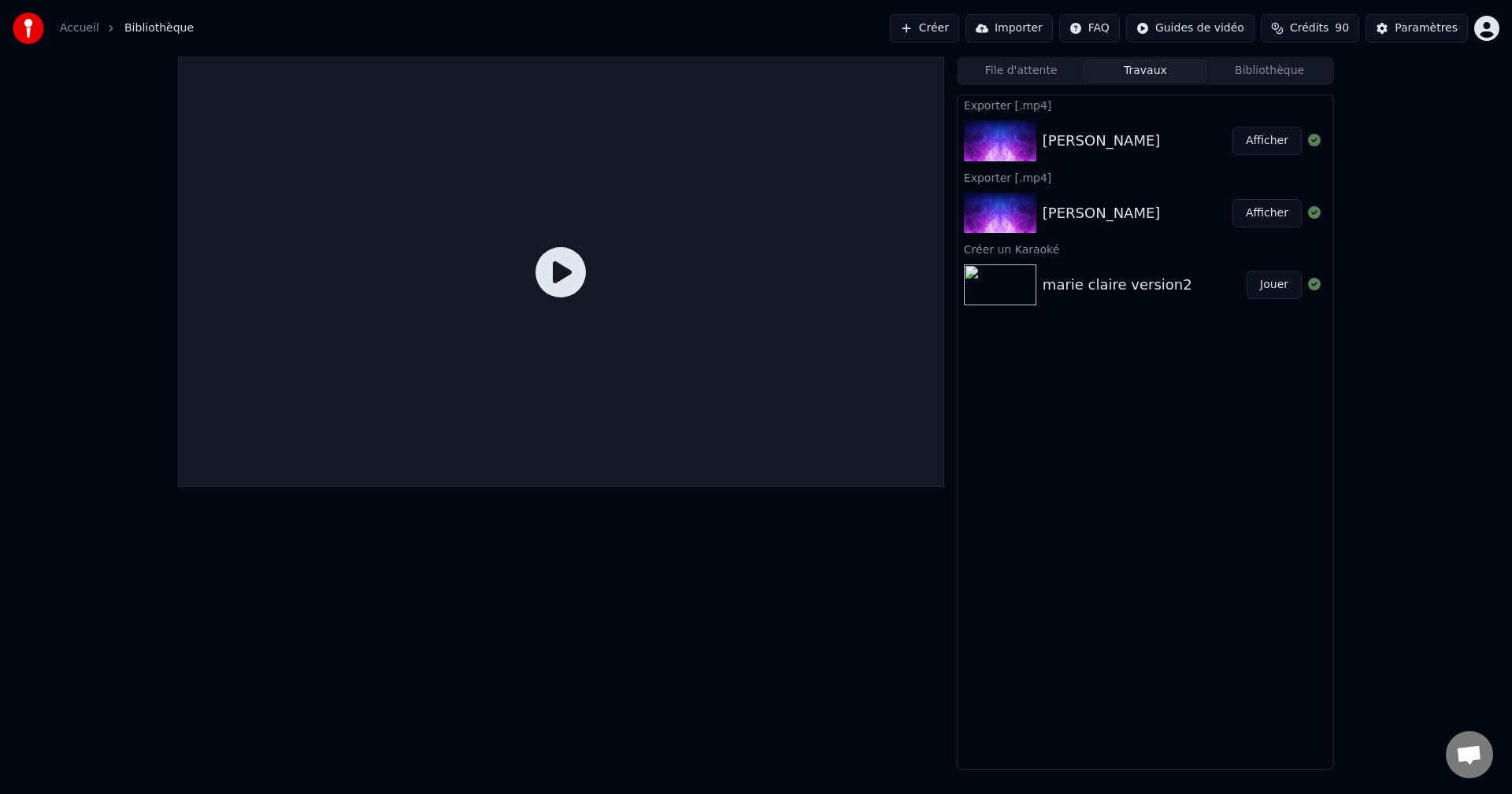
click at [1270, 141] on button "Afficher" at bounding box center [1267, 140] width 70 height 28
click at [1259, 200] on button "Afficher" at bounding box center [1267, 213] width 70 height 28
click at [1277, 287] on button "Jouer" at bounding box center [1274, 284] width 55 height 28
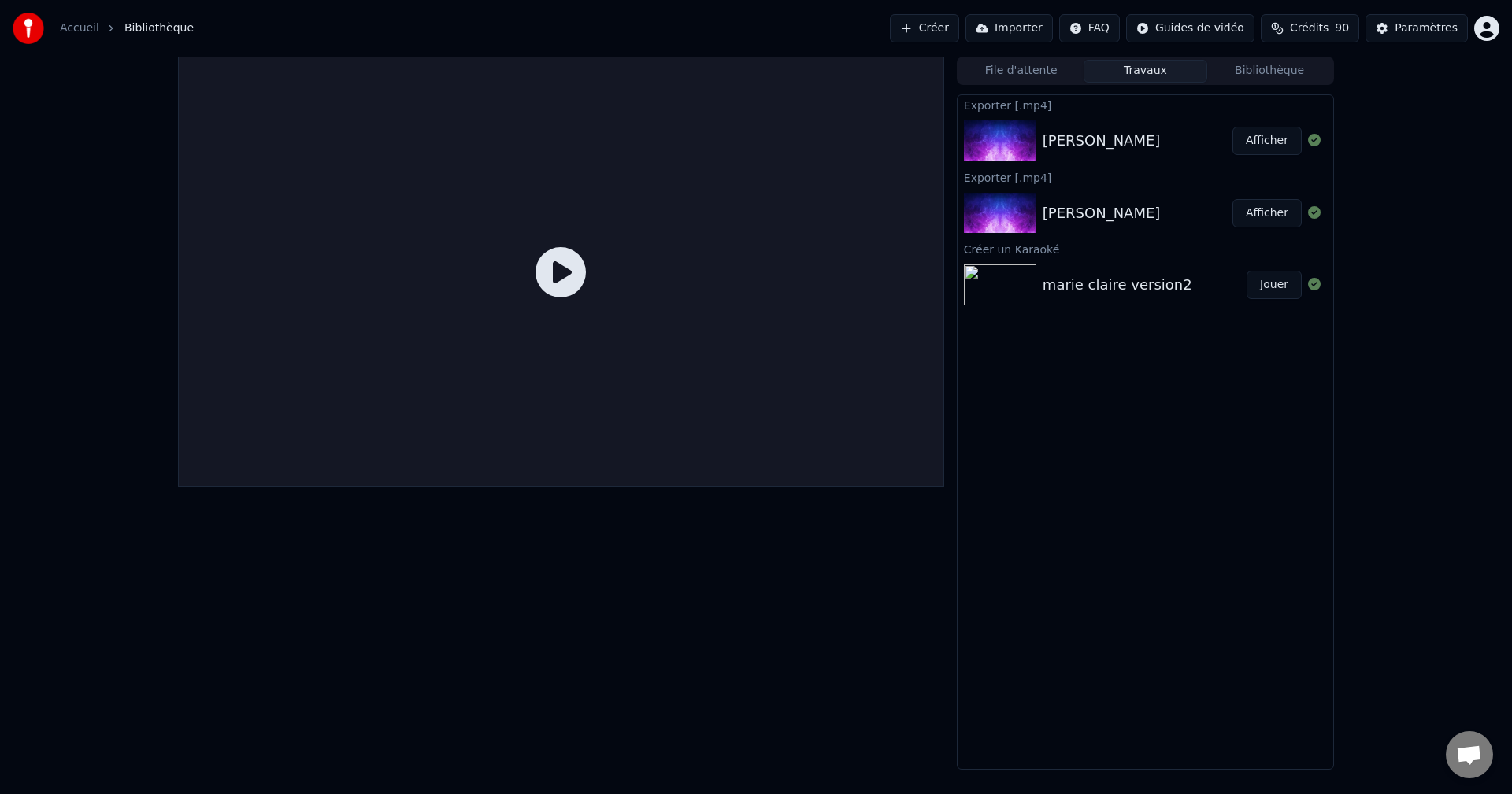
drag, startPoint x: 465, startPoint y: 128, endPoint x: 487, endPoint y: 190, distance: 65.8
click at [466, 143] on div at bounding box center [561, 272] width 766 height 430
click at [568, 261] on icon at bounding box center [561, 272] width 51 height 51
click at [1029, 73] on button "File d'attente" at bounding box center [1021, 71] width 124 height 23
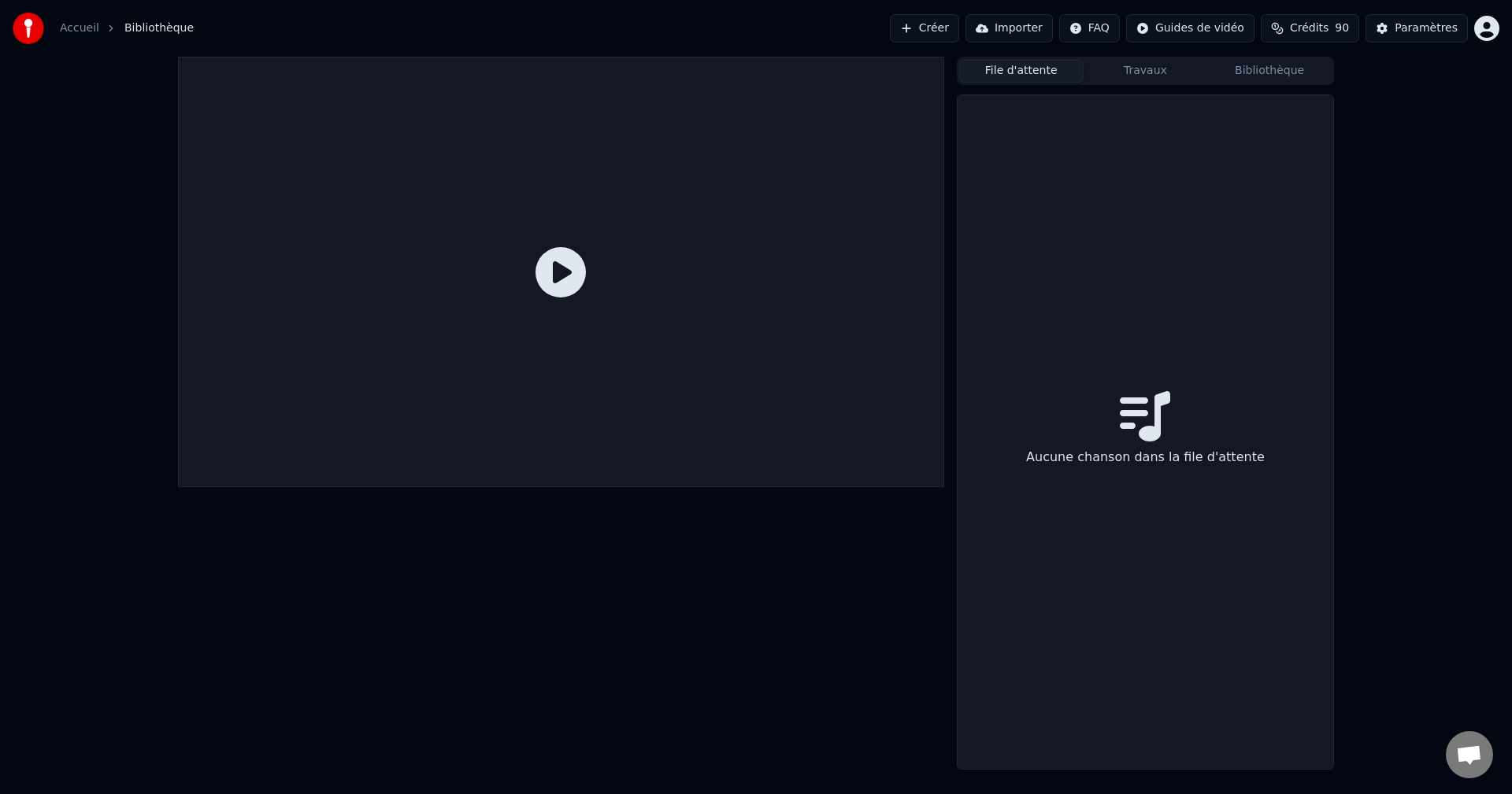
click at [1266, 71] on button "Bibliothèque" at bounding box center [1269, 71] width 124 height 23
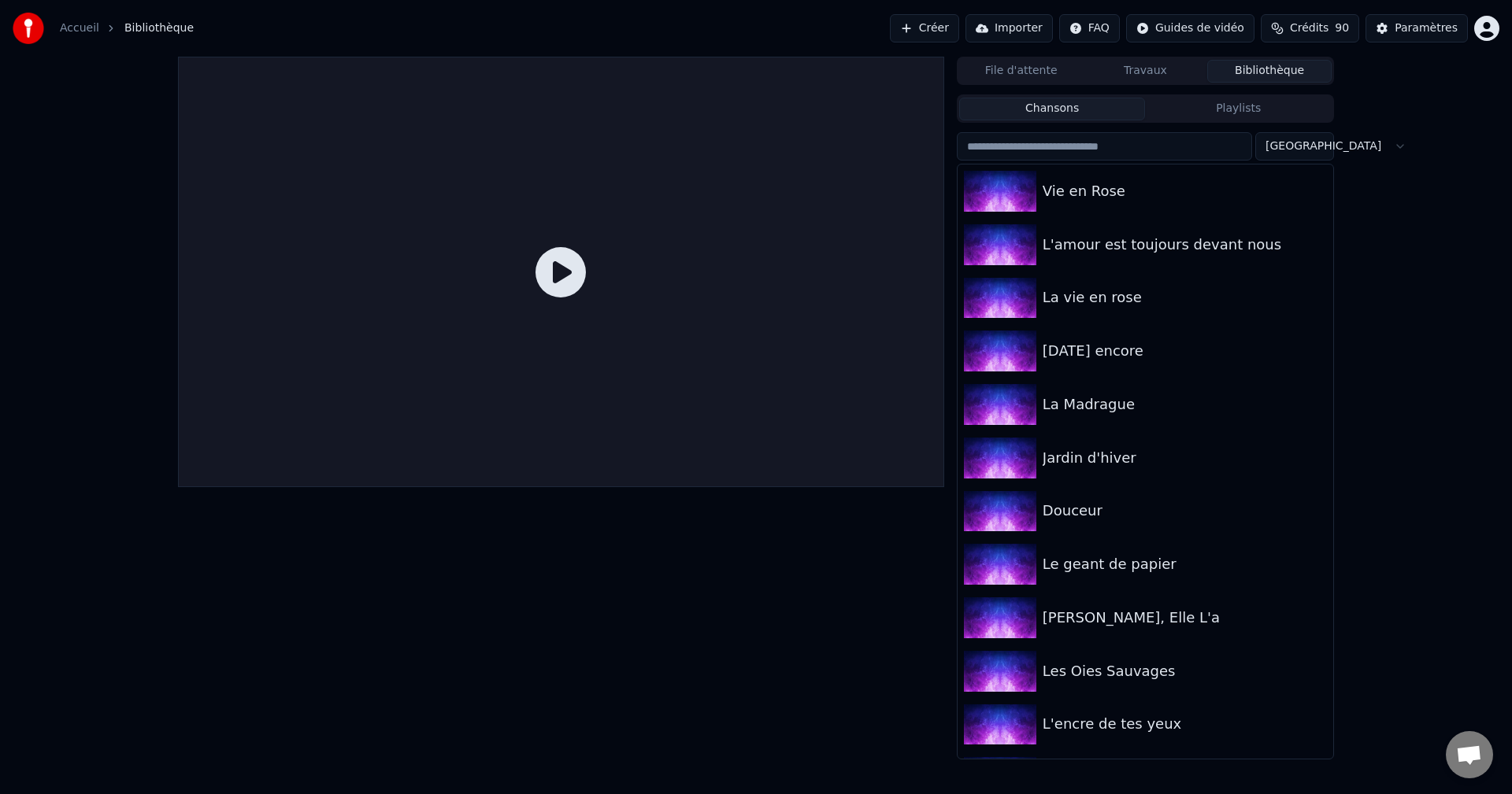
click at [1065, 104] on button "Chansons" at bounding box center [1052, 109] width 186 height 23
click at [1145, 68] on button "Travaux" at bounding box center [1145, 71] width 124 height 23
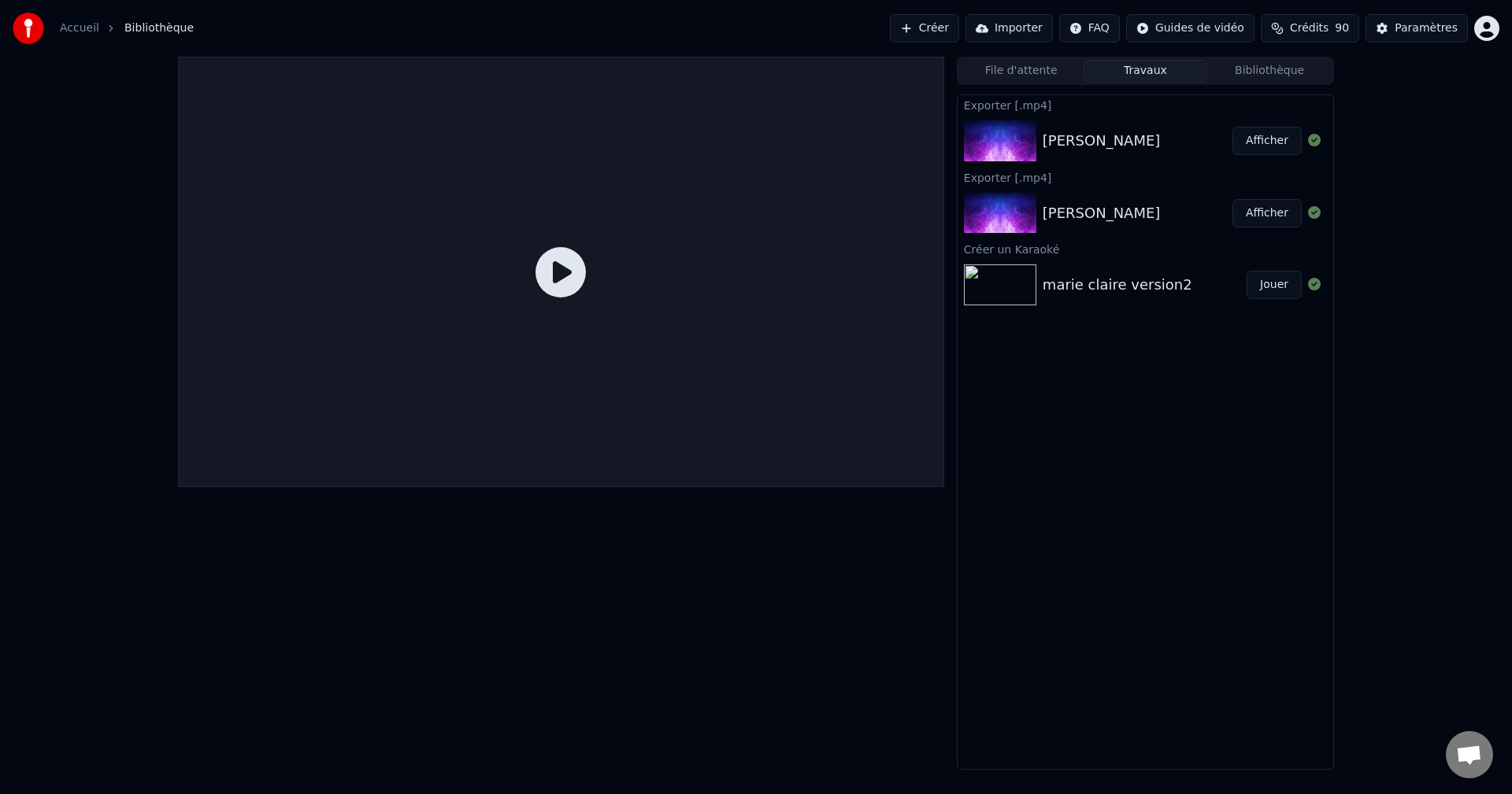
click at [1262, 143] on button "Afficher" at bounding box center [1267, 140] width 70 height 28
click at [1270, 142] on button "Afficher" at bounding box center [1267, 140] width 70 height 28
click at [1275, 212] on button "Afficher" at bounding box center [1267, 213] width 70 height 28
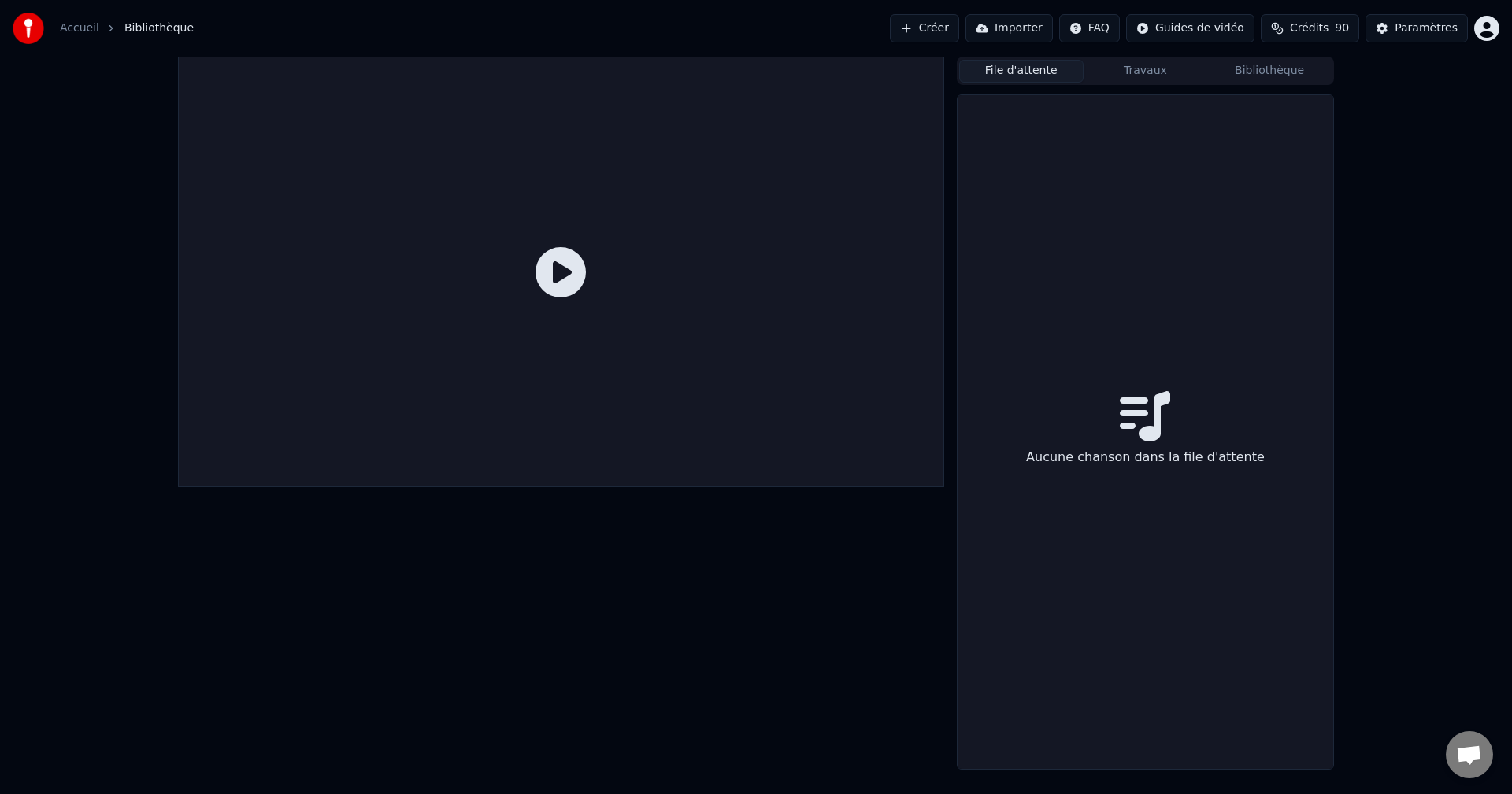
click at [1018, 61] on button "File d'attente" at bounding box center [1021, 71] width 124 height 23
click at [940, 32] on button "Créer" at bounding box center [924, 28] width 70 height 28
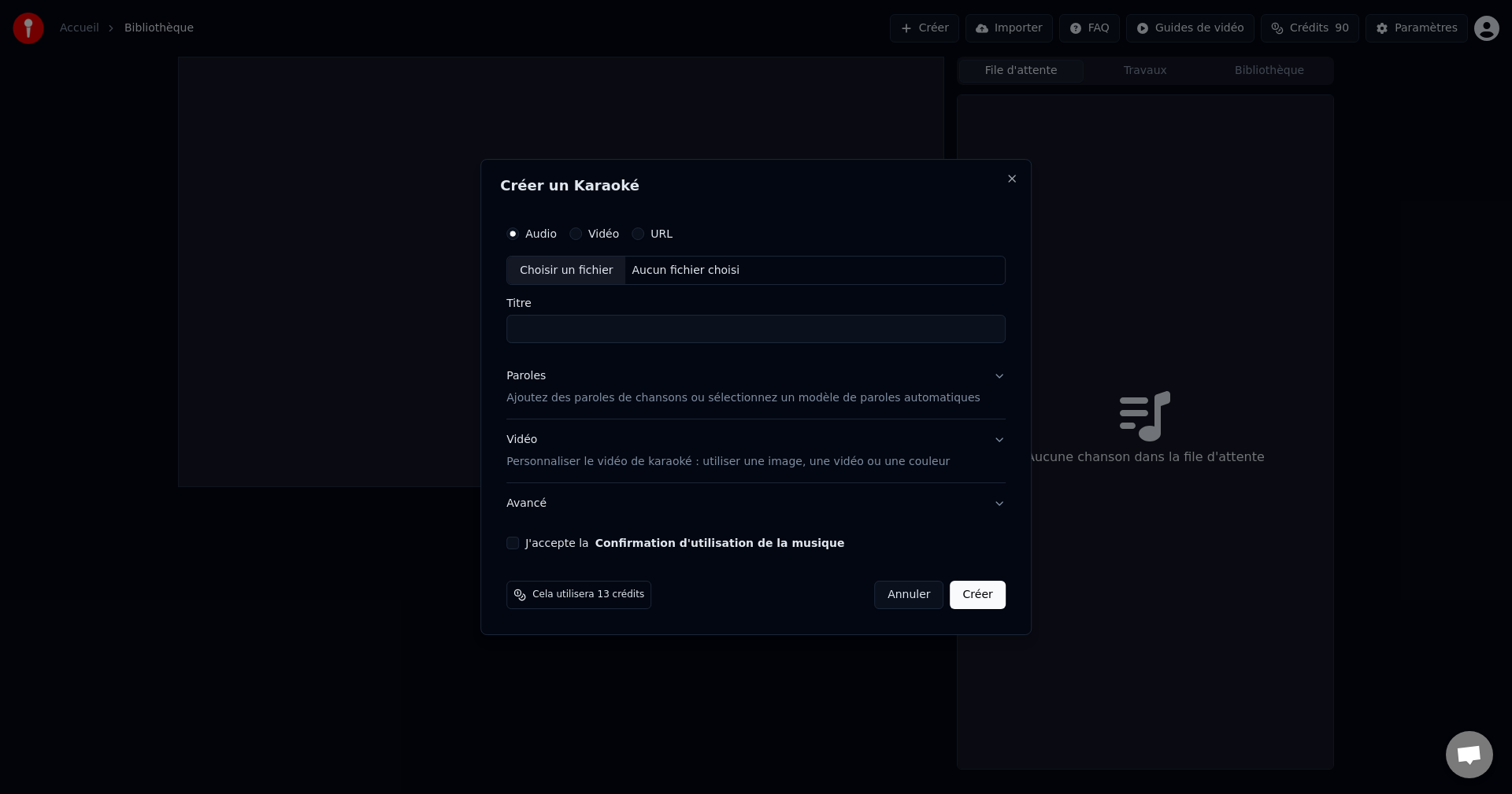
click at [684, 272] on div "Aucun fichier choisi" at bounding box center [686, 270] width 120 height 15
click at [674, 264] on div "Aucun fichier choisi" at bounding box center [686, 270] width 120 height 15
type input "**********"
click at [580, 397] on p "Ajoutez des paroles de chansons ou sélectionnez un modèle de paroles automatiqu…" at bounding box center [744, 399] width 474 height 15
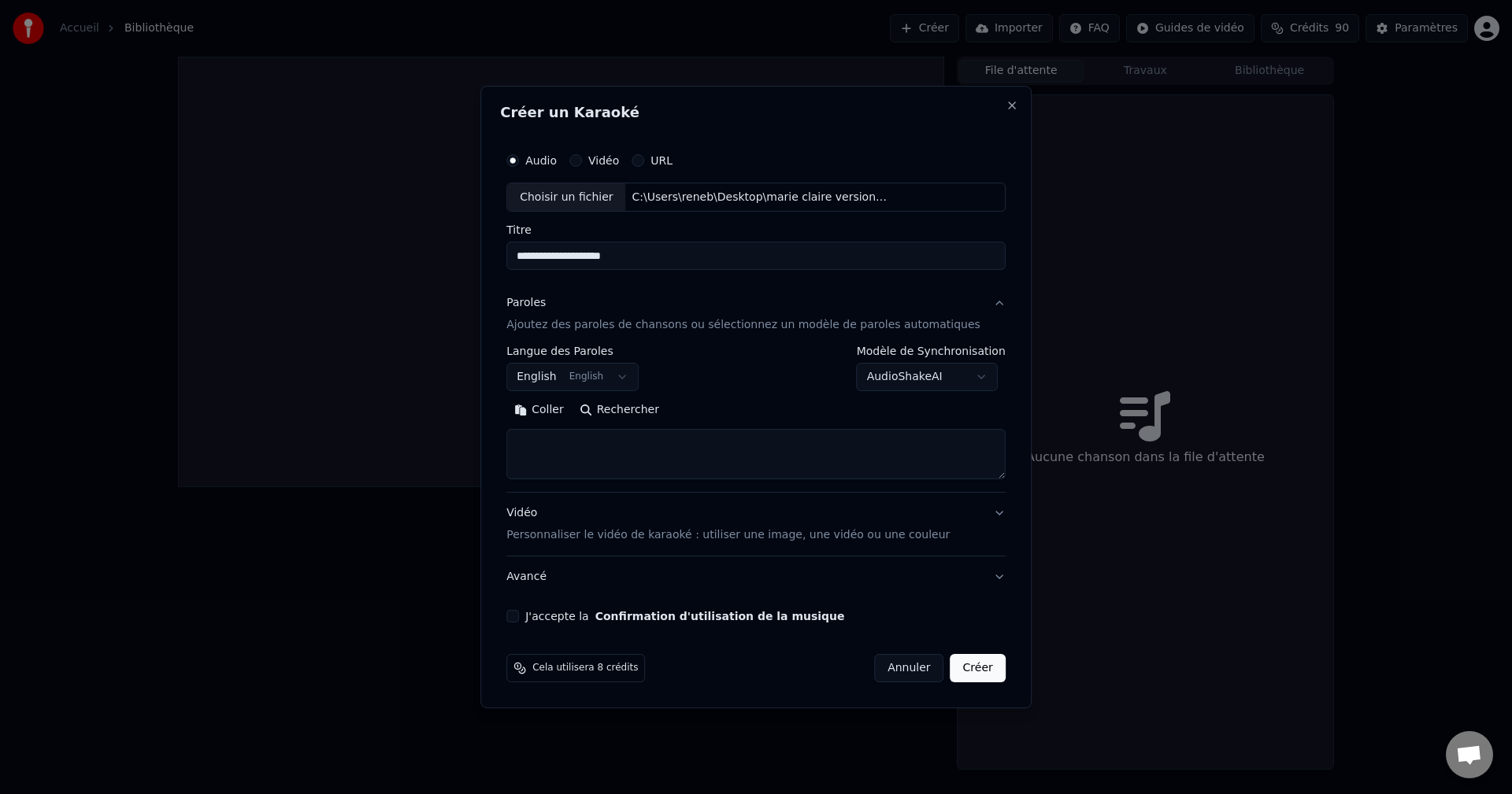
click at [567, 437] on textarea at bounding box center [756, 455] width 499 height 51
paste textarea "**********"
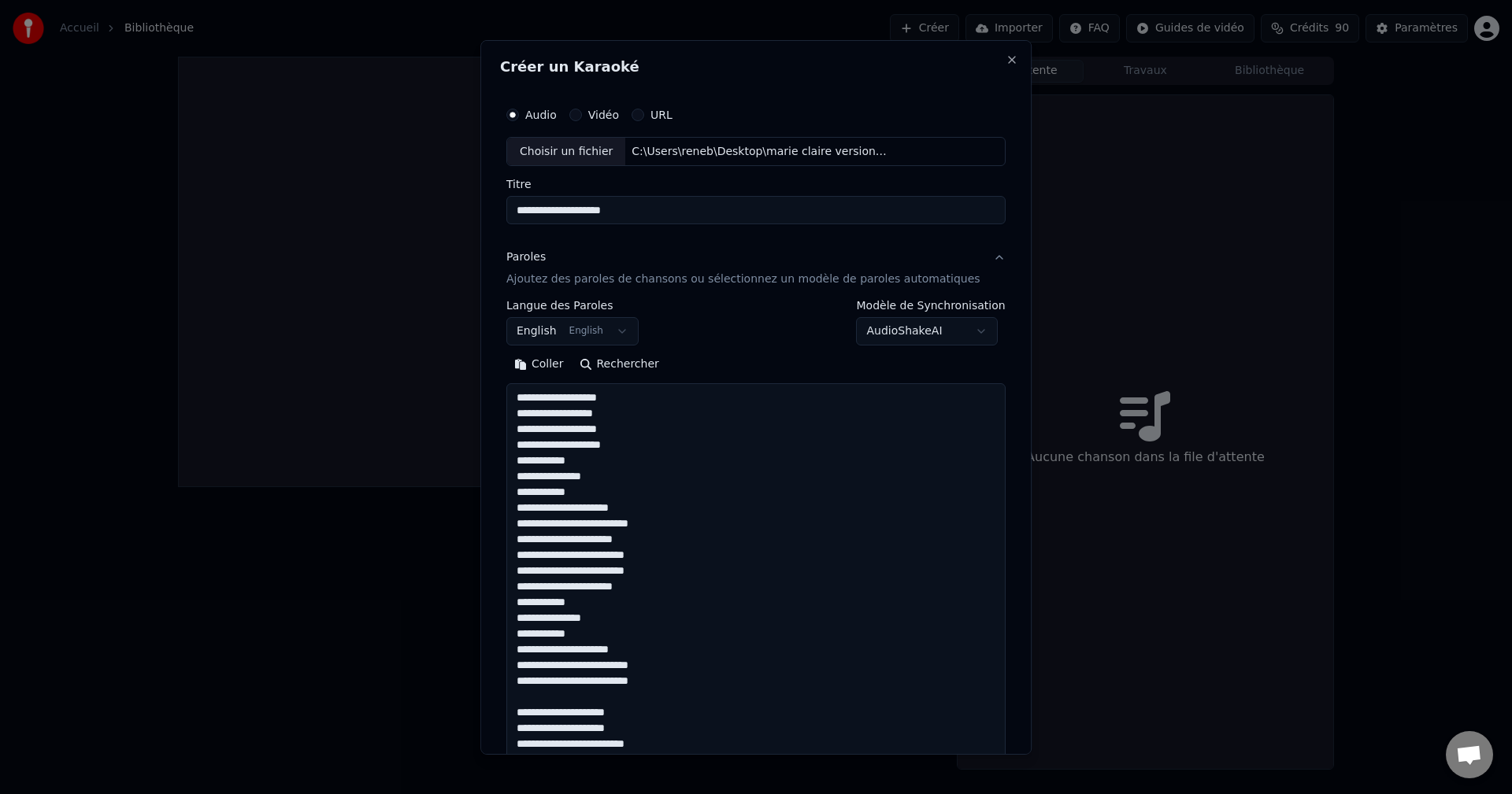
scroll to position [602, 0]
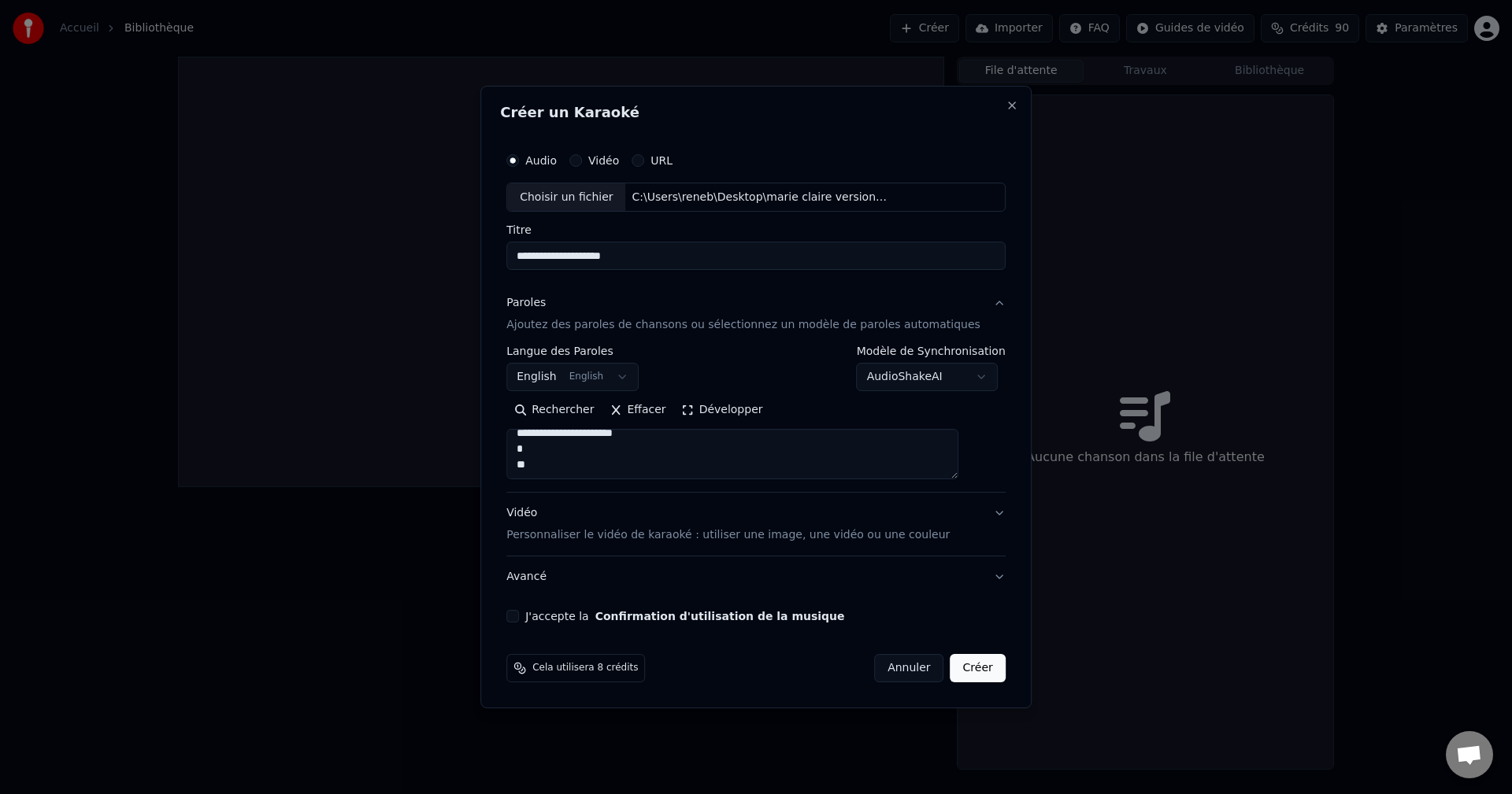
drag, startPoint x: 547, startPoint y: 458, endPoint x: 539, endPoint y: 457, distance: 8.1
click at [539, 457] on textarea "**********" at bounding box center [733, 455] width 452 height 51
type textarea "**********"
click at [737, 412] on button "Développer" at bounding box center [722, 411] width 97 height 25
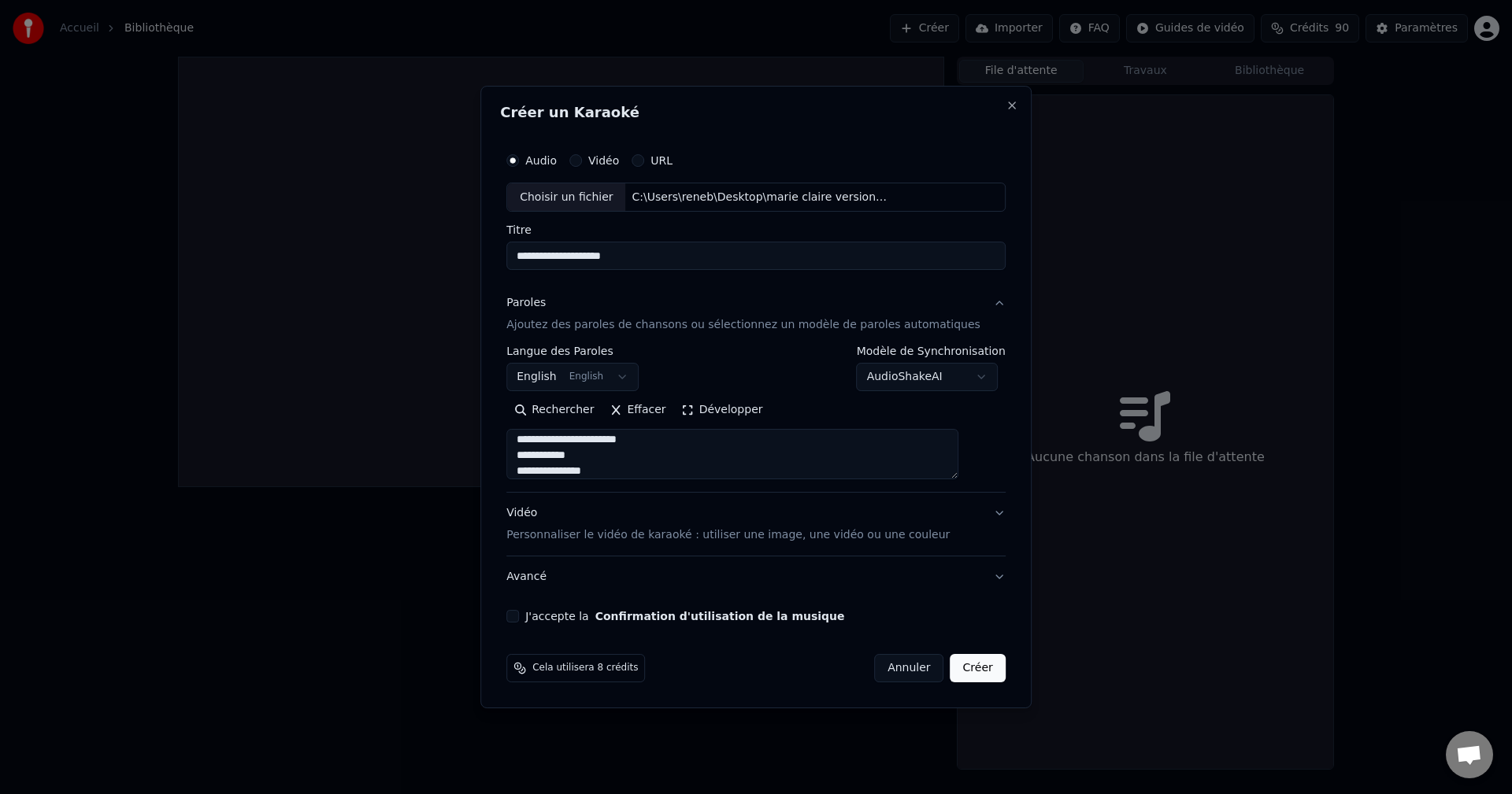
scroll to position [2, 0]
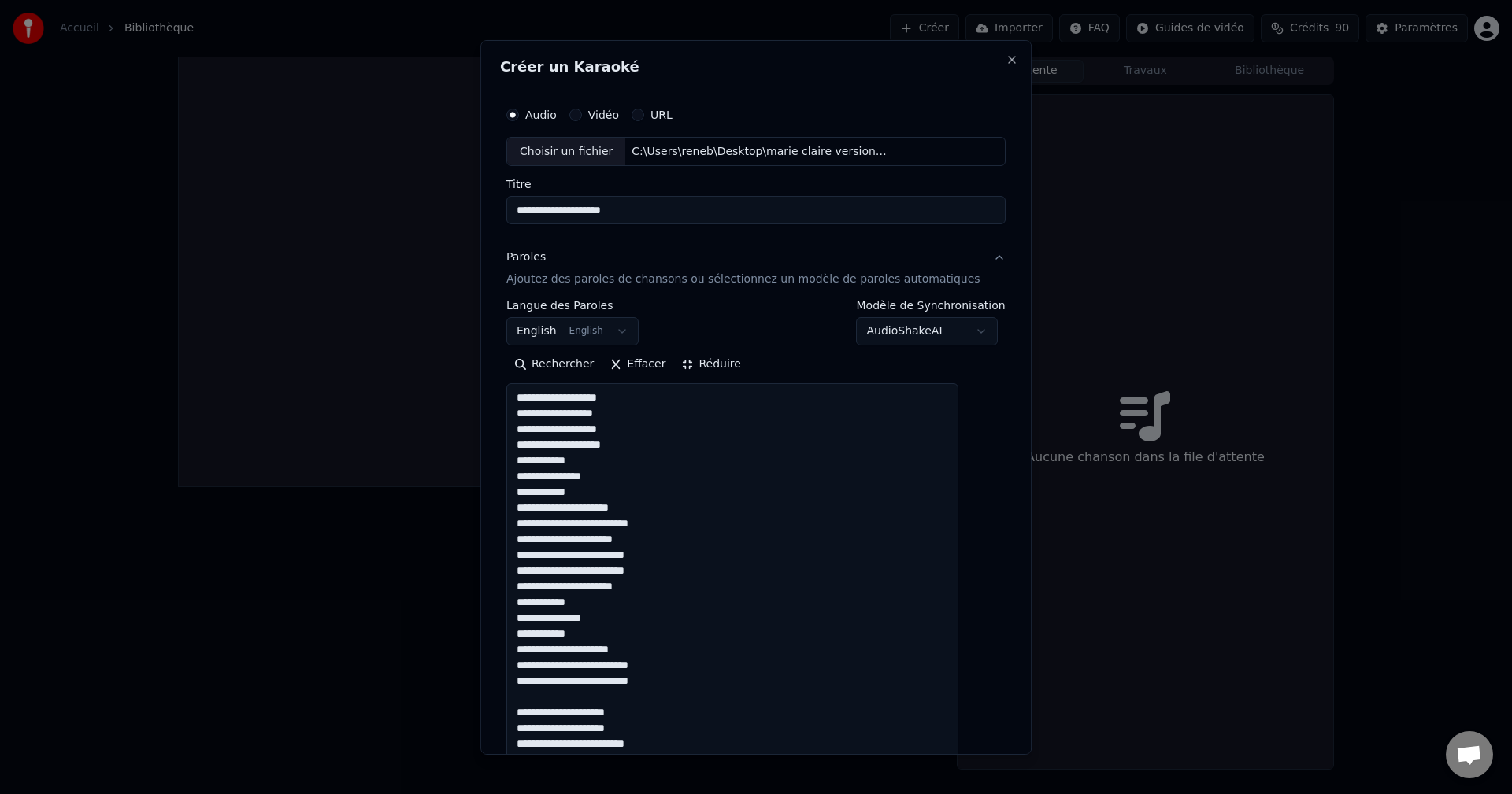
click at [731, 361] on button "Réduire" at bounding box center [711, 364] width 75 height 25
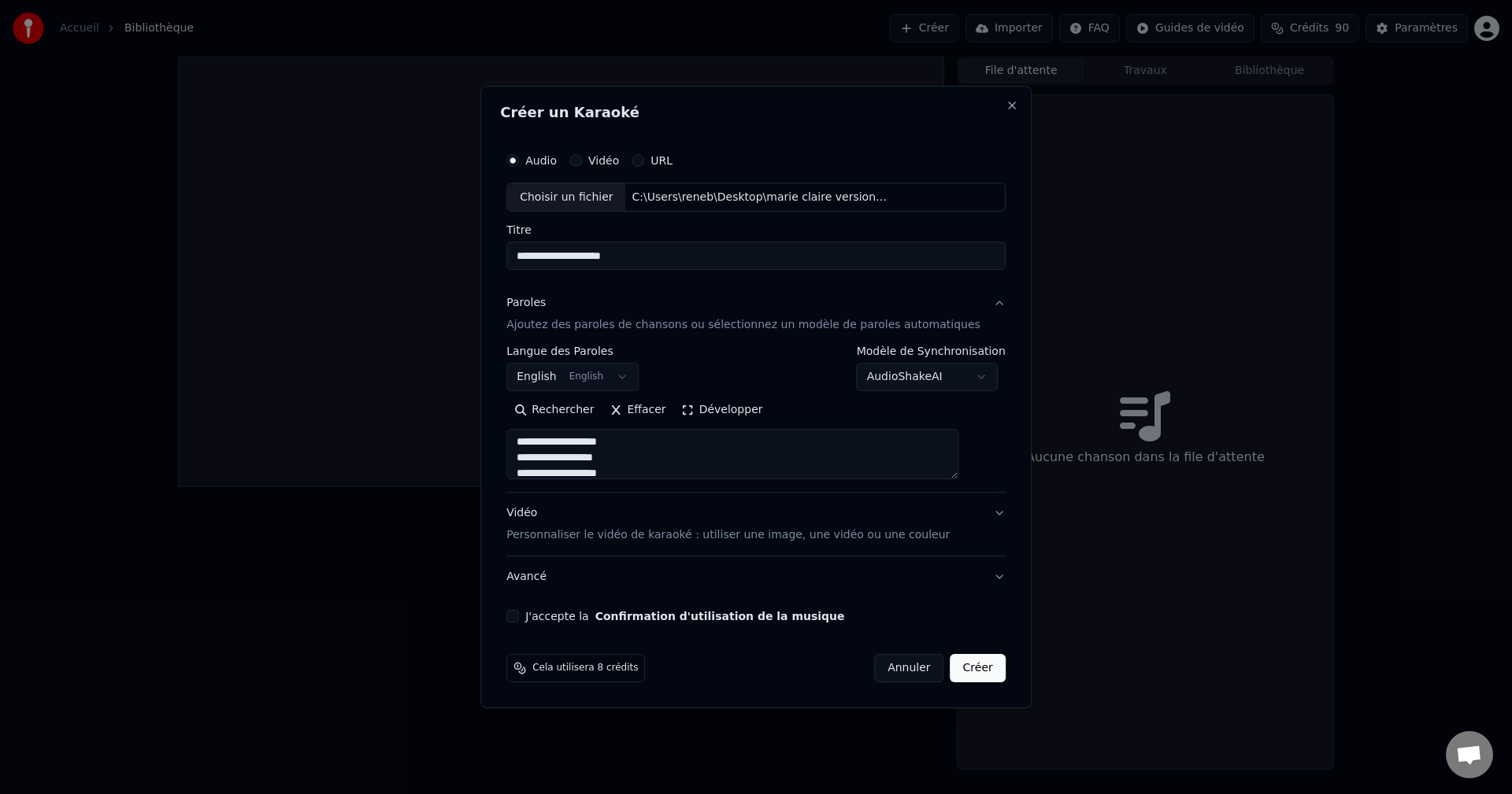
click at [518, 619] on button "J'accepte la Confirmation d'utilisation de la musique" at bounding box center [513, 616] width 13 height 13
click at [956, 668] on button "Créer" at bounding box center [977, 667] width 55 height 28
select select "**"
select select
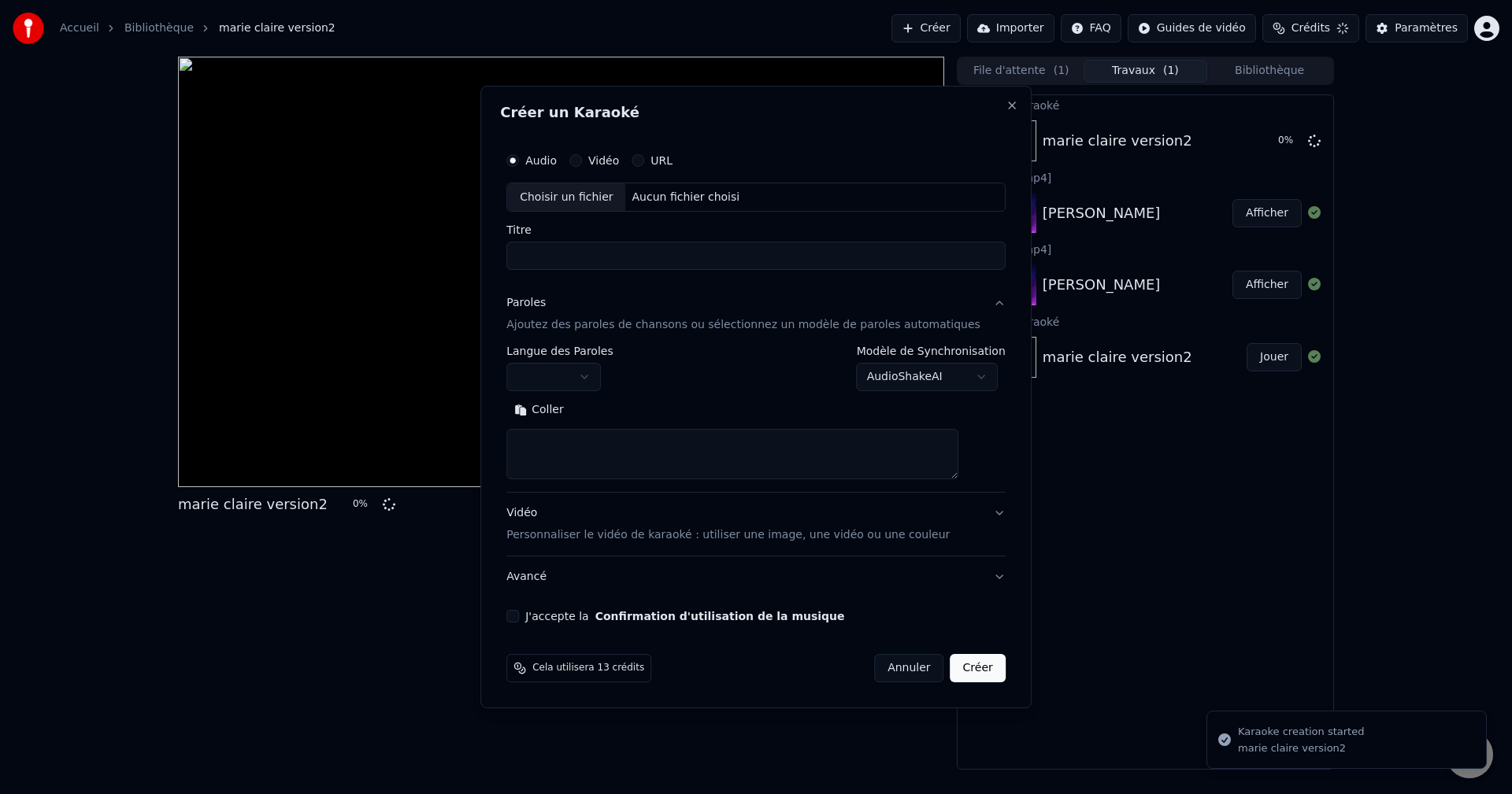
scroll to position [0, 0]
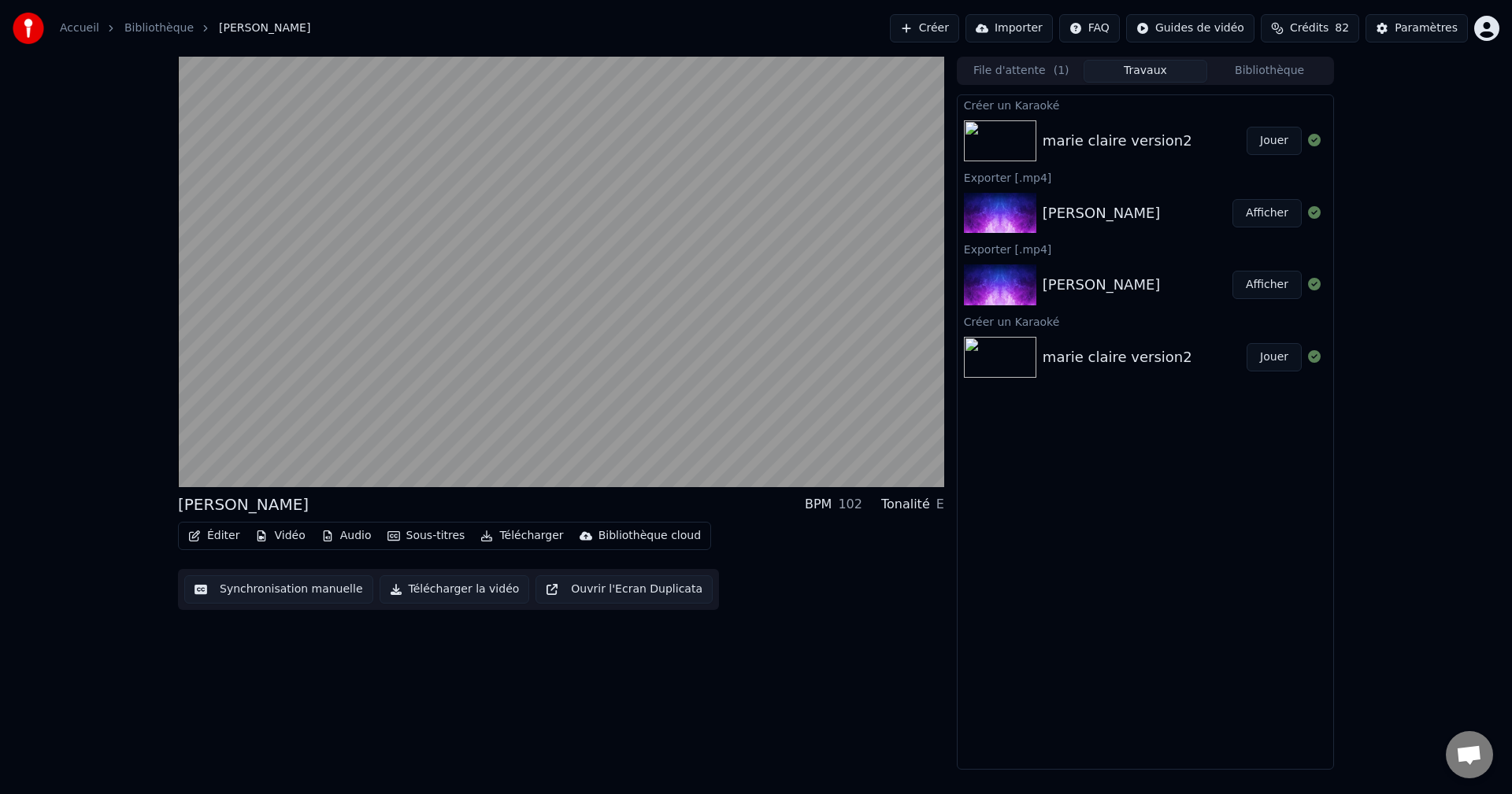
click at [1271, 141] on button "Jouer" at bounding box center [1274, 140] width 55 height 28
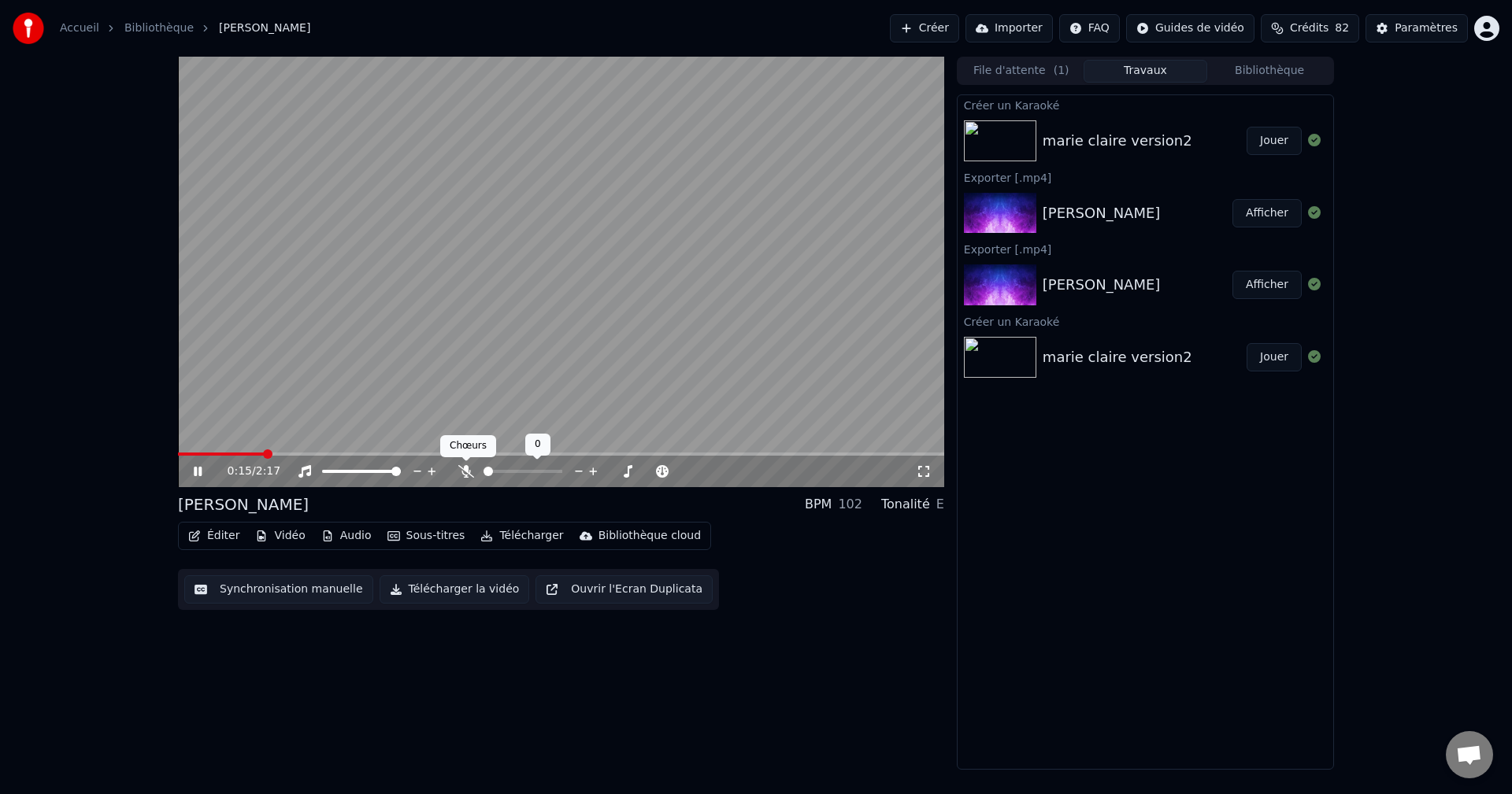
click at [466, 468] on icon at bounding box center [465, 471] width 15 height 13
click at [466, 468] on icon at bounding box center [466, 471] width 9 height 13
click at [196, 470] on icon at bounding box center [197, 471] width 8 height 9
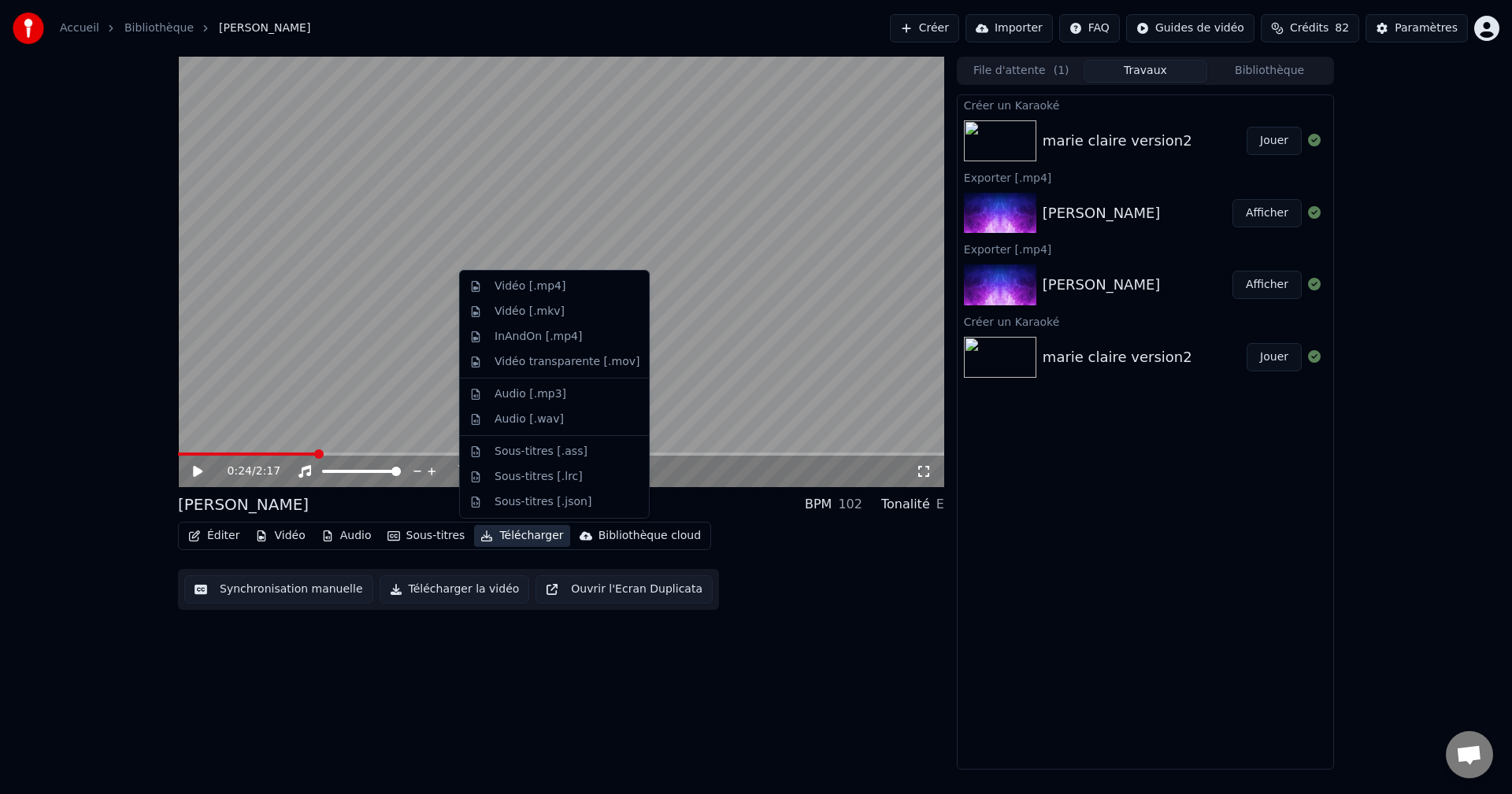
click at [511, 535] on button "Télécharger" at bounding box center [521, 535] width 95 height 22
click at [529, 283] on div "Vidéo [.mp4]" at bounding box center [530, 286] width 71 height 15
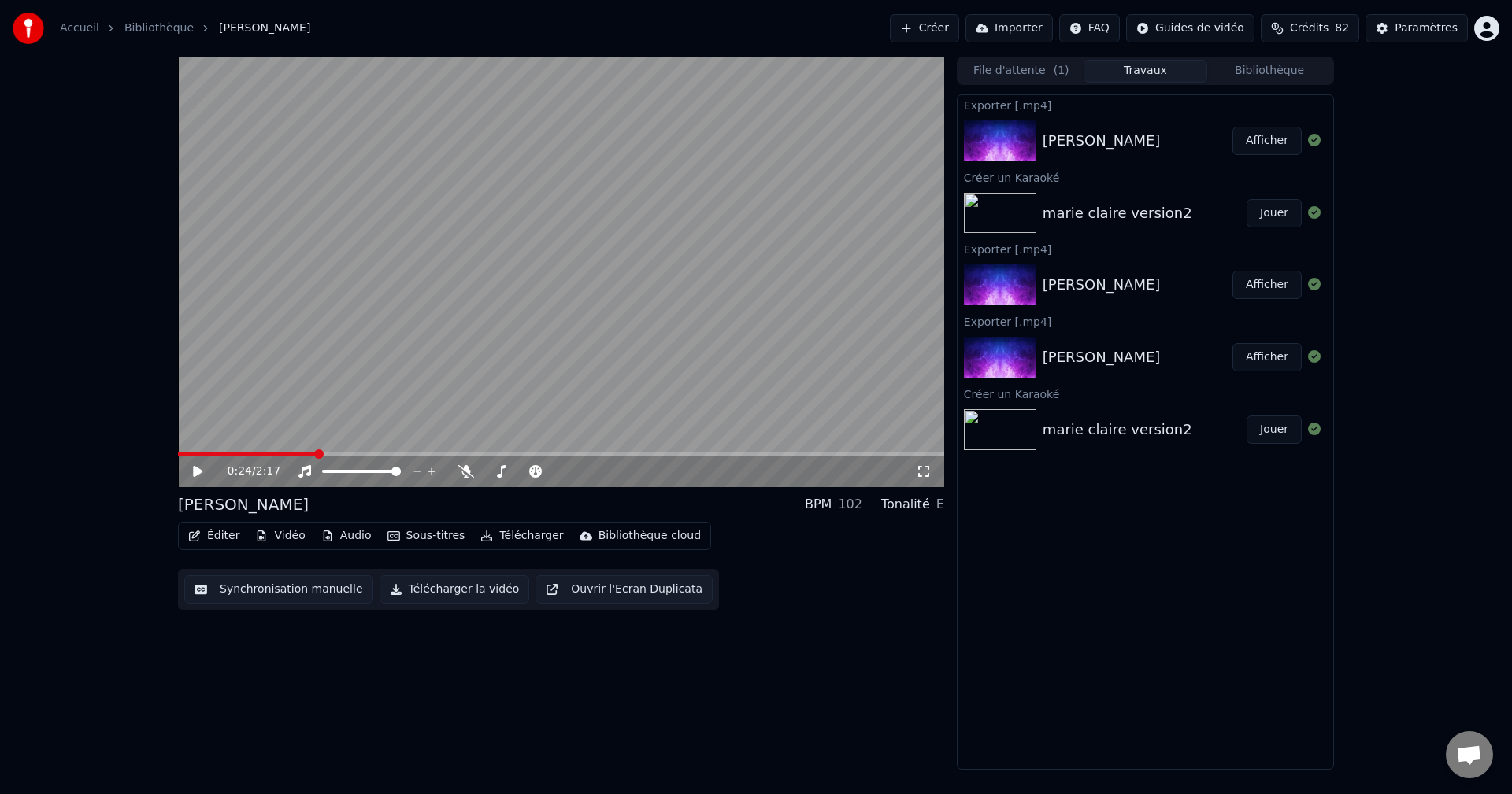
click at [1264, 138] on button "Afficher" at bounding box center [1267, 140] width 70 height 28
